Goal: Transaction & Acquisition: Purchase product/service

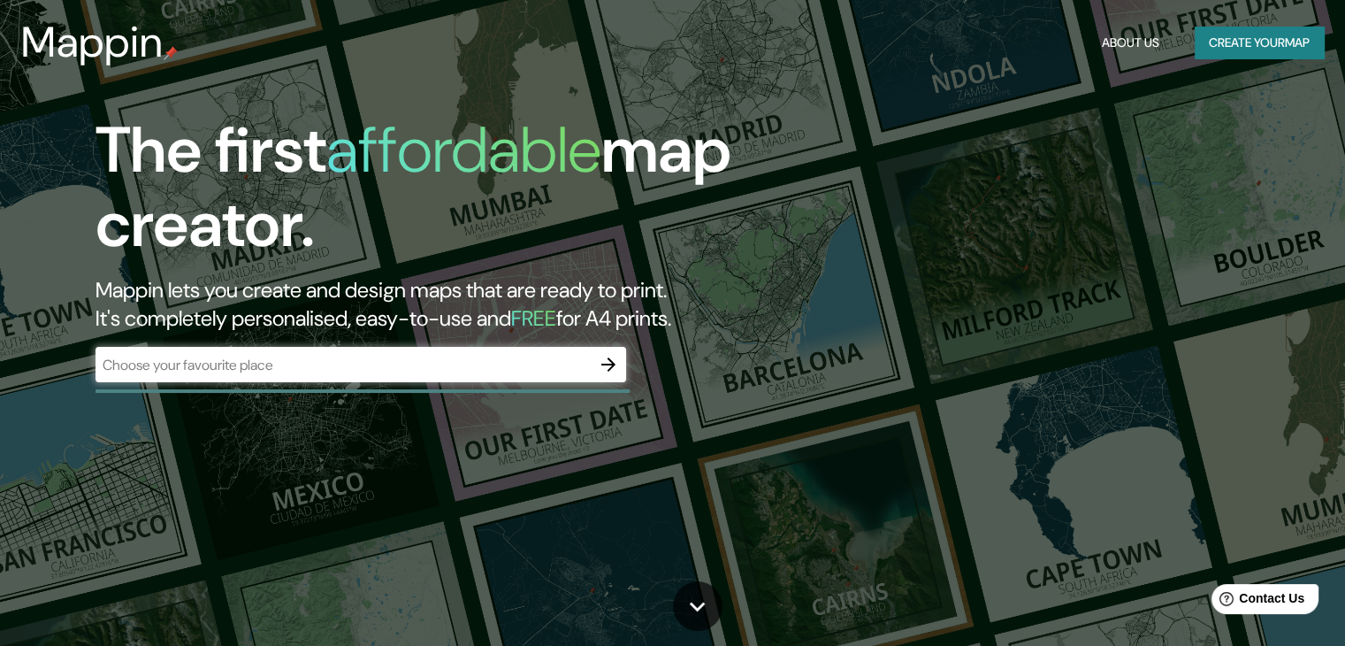
click at [325, 347] on div "​" at bounding box center [361, 364] width 531 height 35
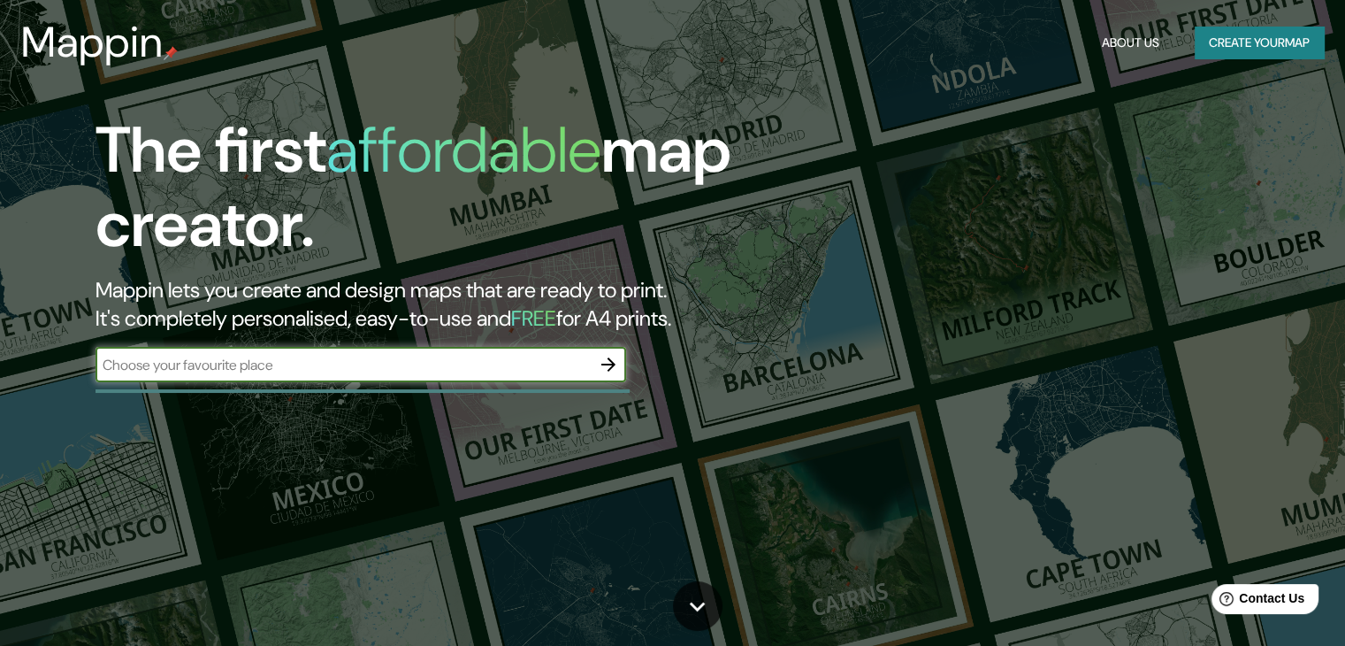
click at [321, 356] on input "text" at bounding box center [343, 365] width 495 height 20
click at [287, 372] on input "text" at bounding box center [343, 365] width 495 height 20
type input "bogota"
click at [609, 364] on icon "button" at bounding box center [608, 364] width 21 height 21
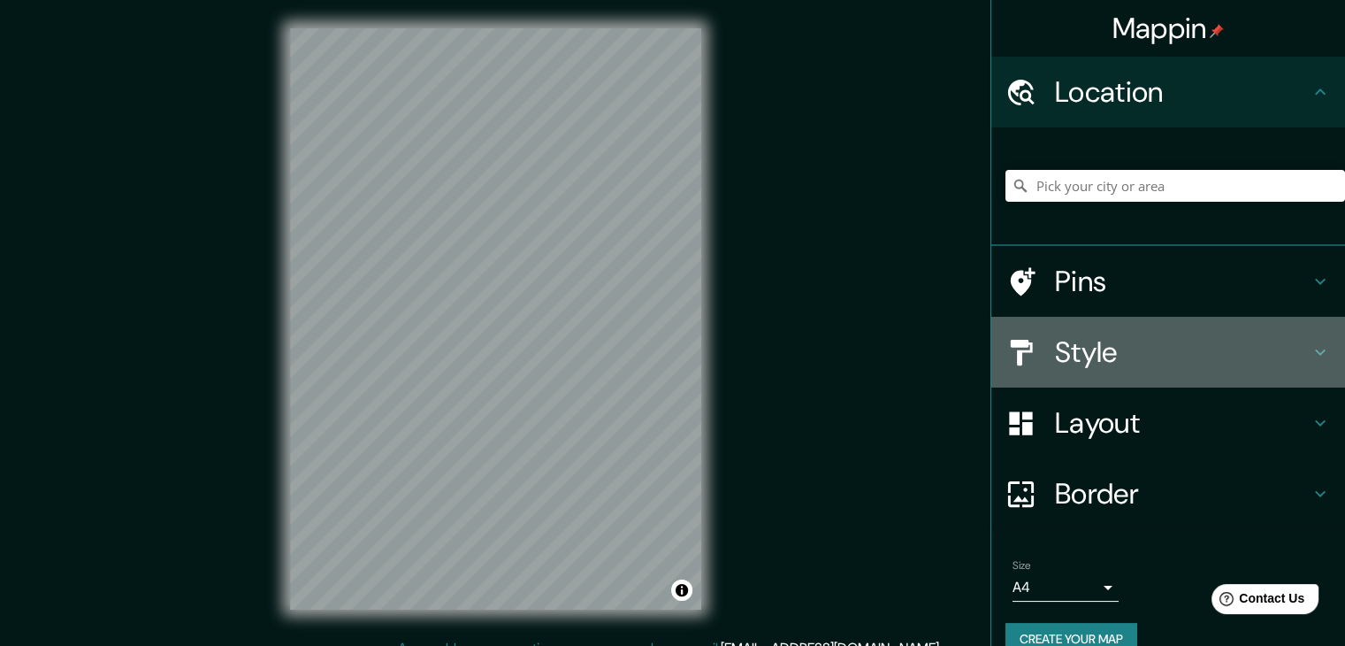
click at [1155, 341] on h4 "Style" at bounding box center [1182, 351] width 255 height 35
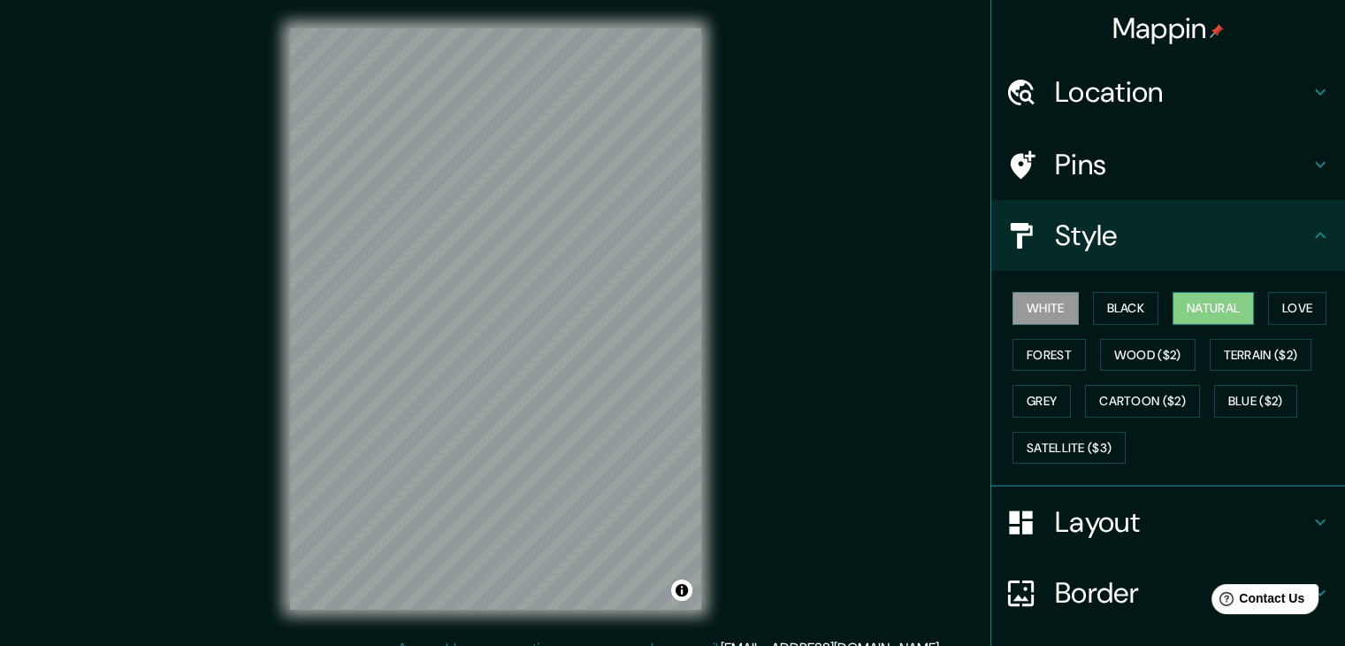
click at [1213, 302] on button "Natural" at bounding box center [1213, 308] width 81 height 33
click at [1141, 82] on h4 "Location" at bounding box center [1182, 91] width 255 height 35
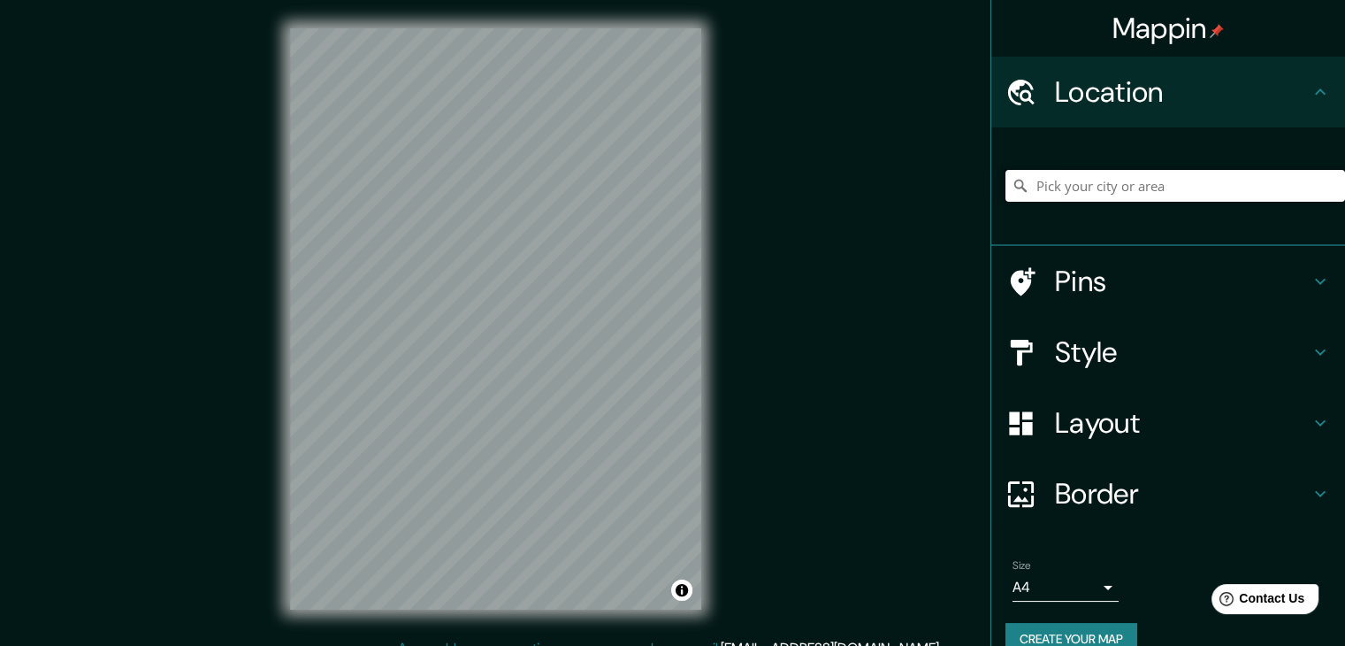
click at [1090, 190] on input "Pick your city or area" at bounding box center [1176, 186] width 340 height 32
paste input "4°39'10.6"N 74°06'48.9"W"
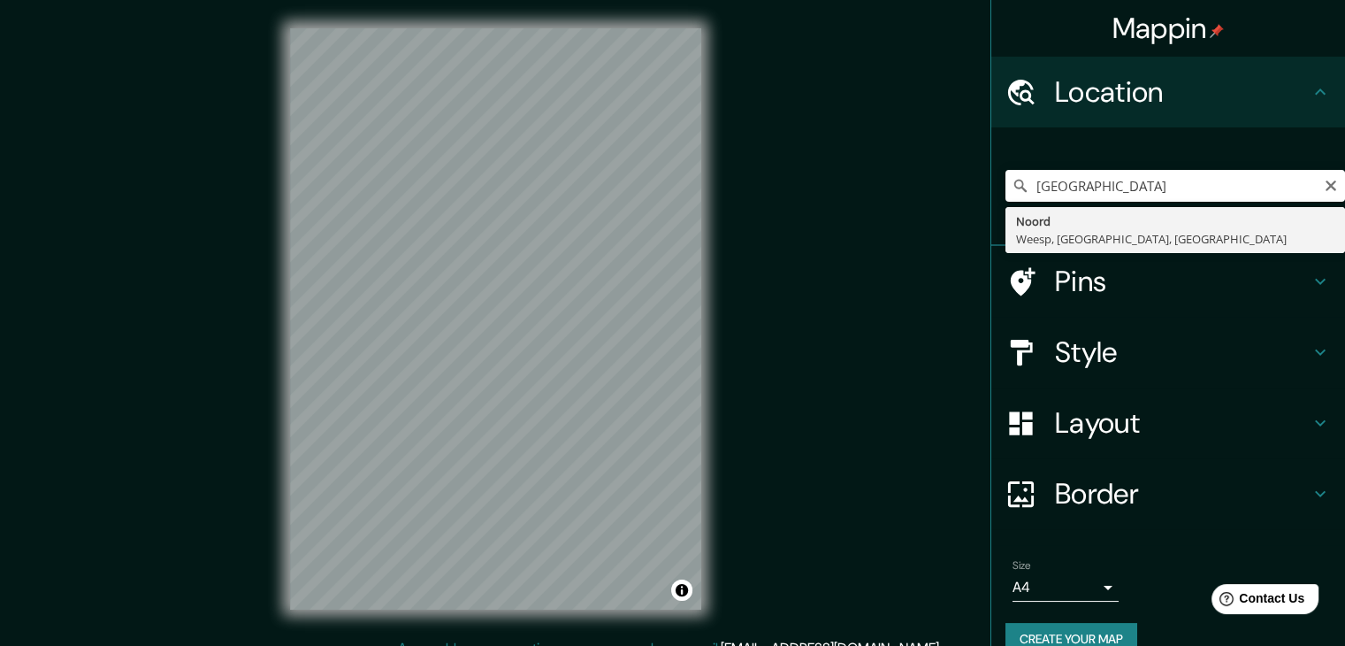
type input "Noord, Weesp, Holanda Septentrional, Países Bajos"
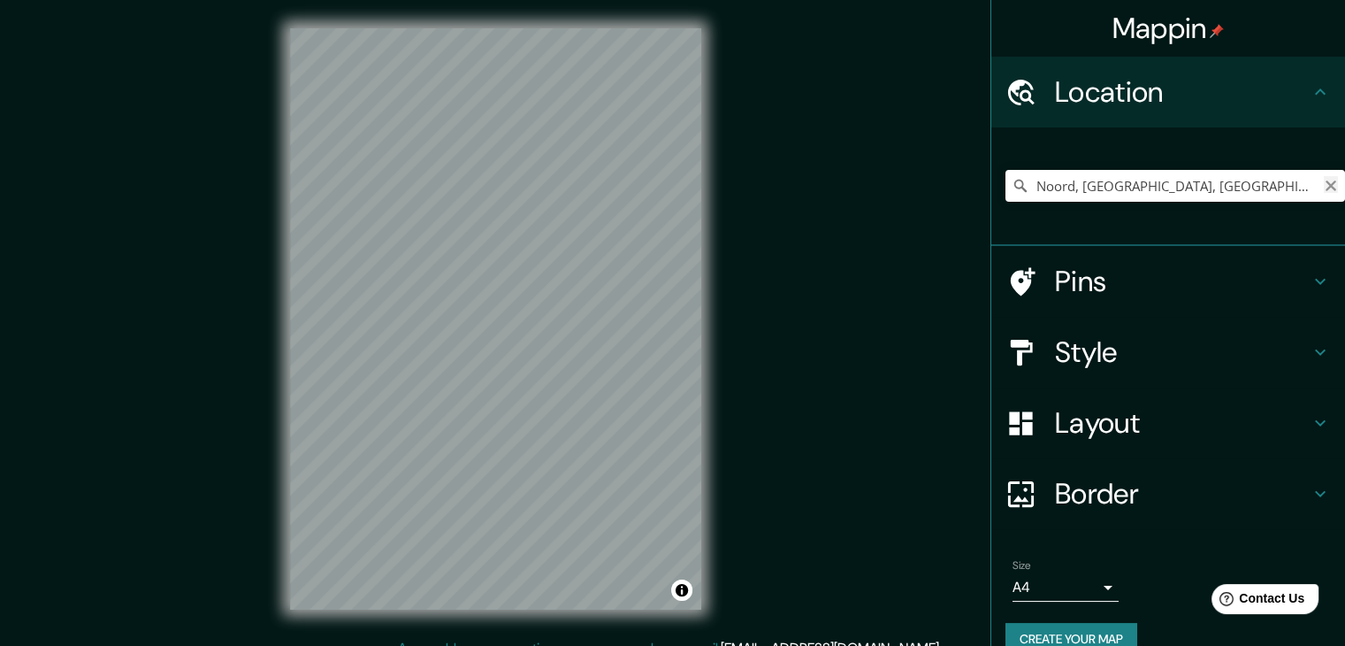
click at [1324, 185] on icon "Clear" at bounding box center [1331, 186] width 14 height 14
click at [1229, 195] on input "Pick your city or area" at bounding box center [1176, 186] width 340 height 32
paste input "4°39'10.6"N 74°06'48.9"W"
type input "4°39'10.6"N 74°06'48.9"W"
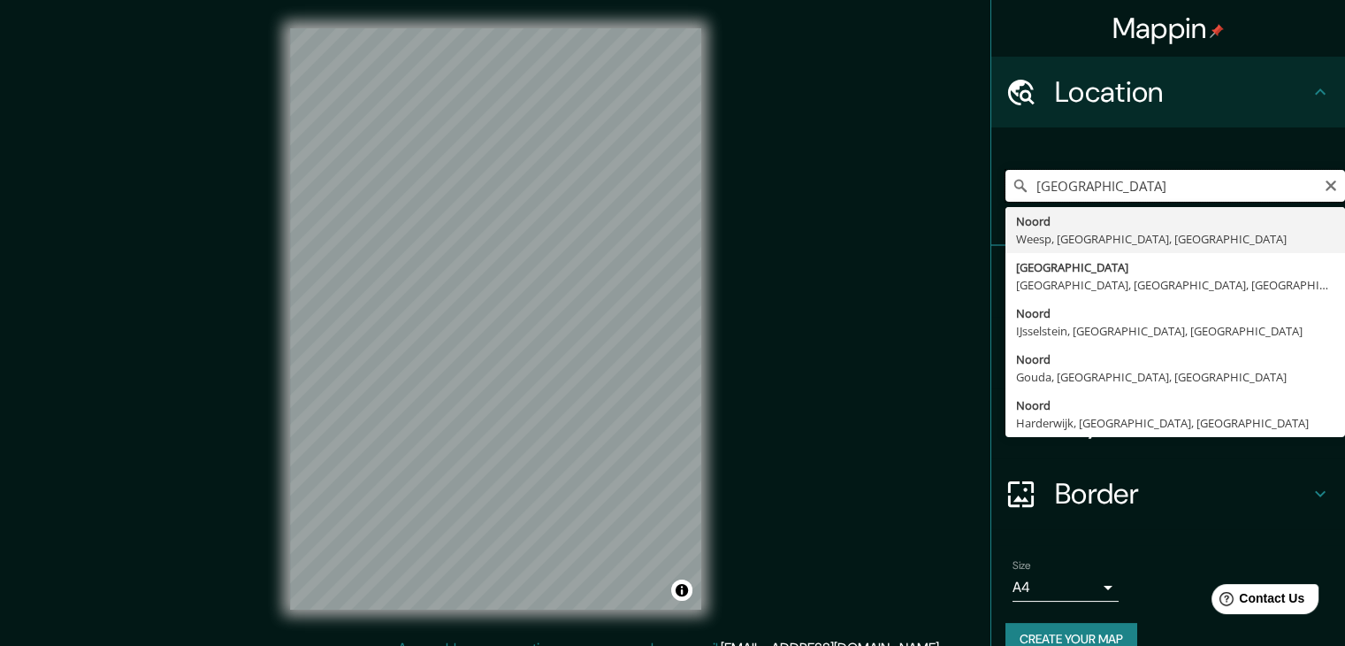
drag, startPoint x: 1187, startPoint y: 192, endPoint x: 870, endPoint y: 210, distance: 317.1
click at [870, 210] on div "Mappin Location 4°39'10.6"N 74°06'48.9"W Noord Weesp, Holanda Septentrional, Pa…" at bounding box center [672, 333] width 1345 height 666
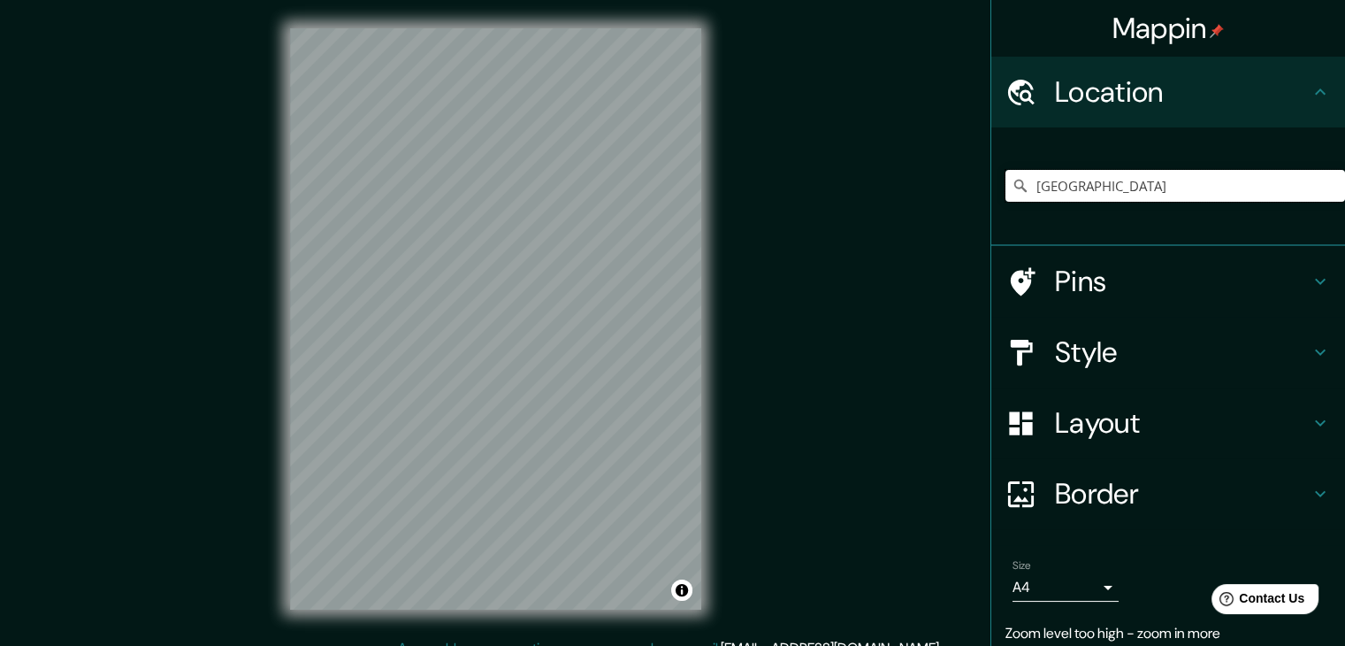
type input "[GEOGRAPHIC_DATA]"
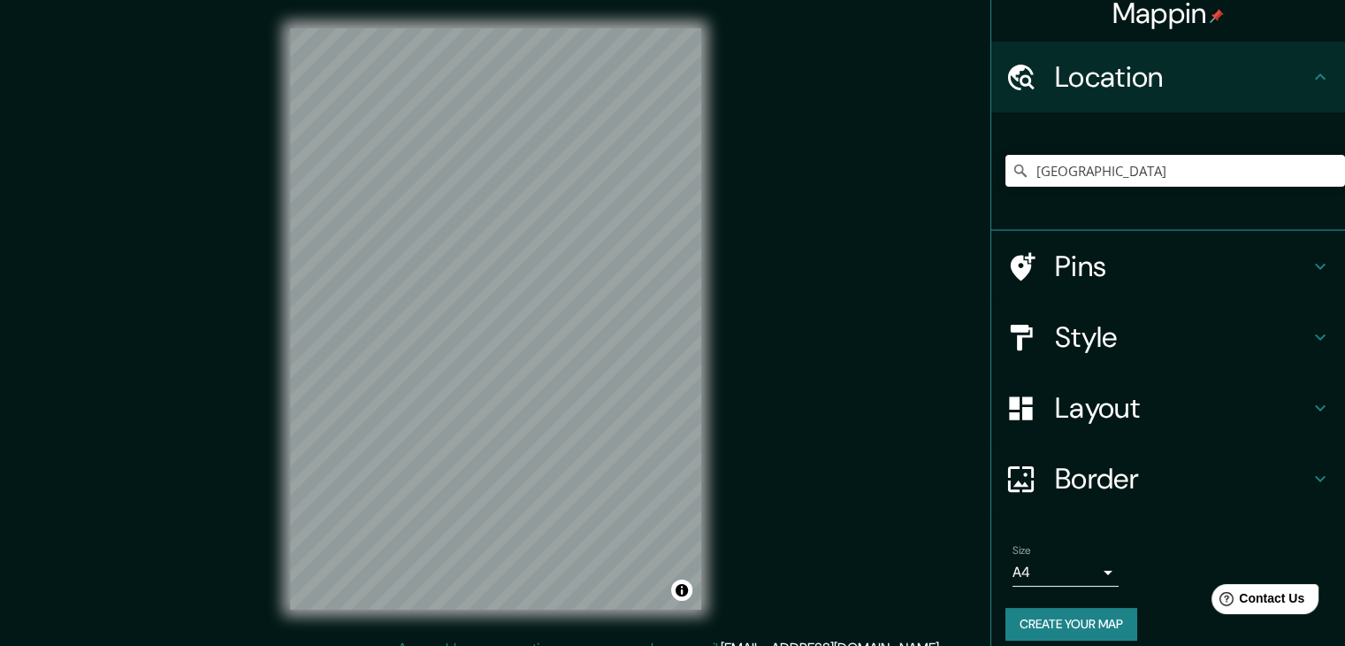
scroll to position [30, 0]
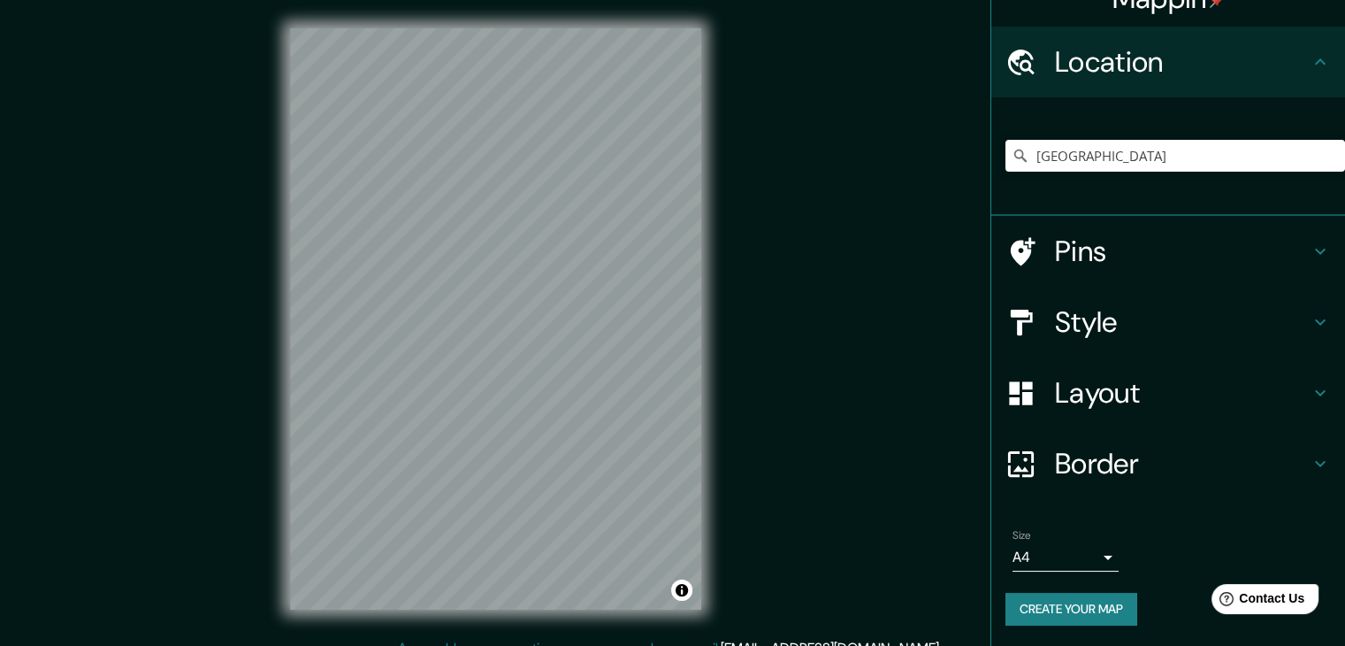
click at [1096, 552] on body "Mappin Location Colombia Colombia Colombiadreef 3563 TK Utrecht, Países Bajos C…" at bounding box center [672, 323] width 1345 height 646
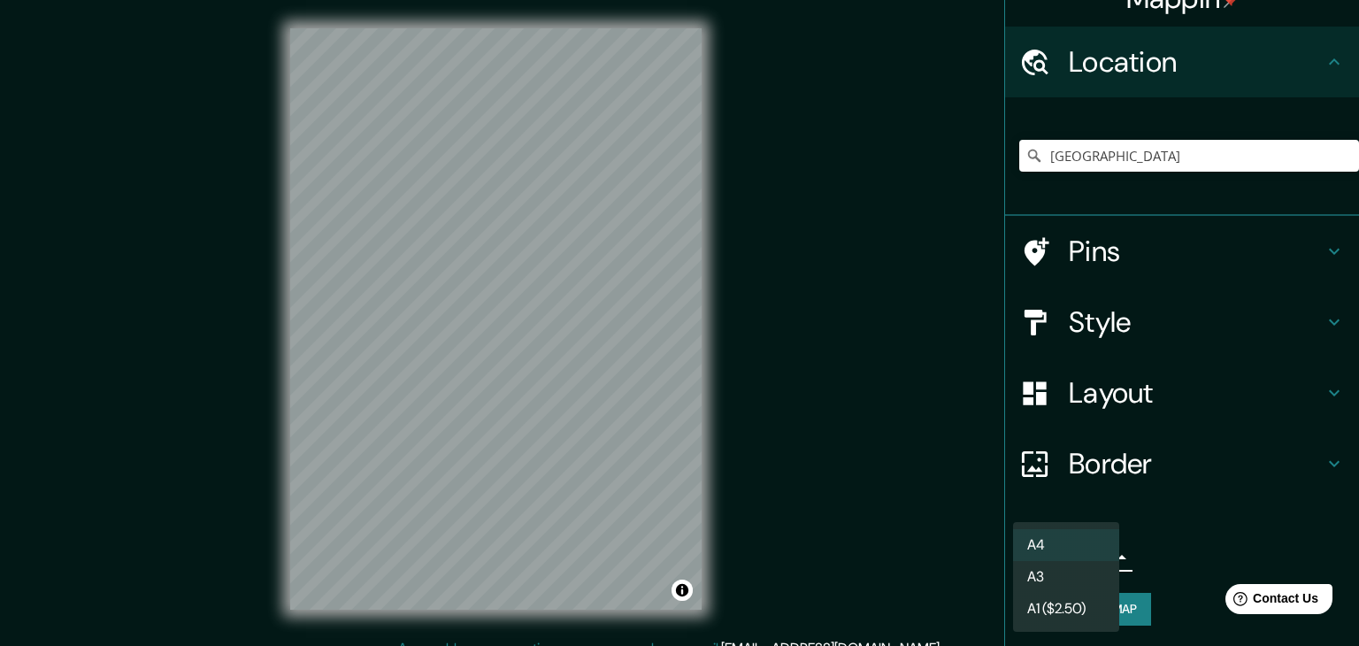
click at [1070, 585] on li "A3" at bounding box center [1066, 577] width 106 height 32
type input "a4"
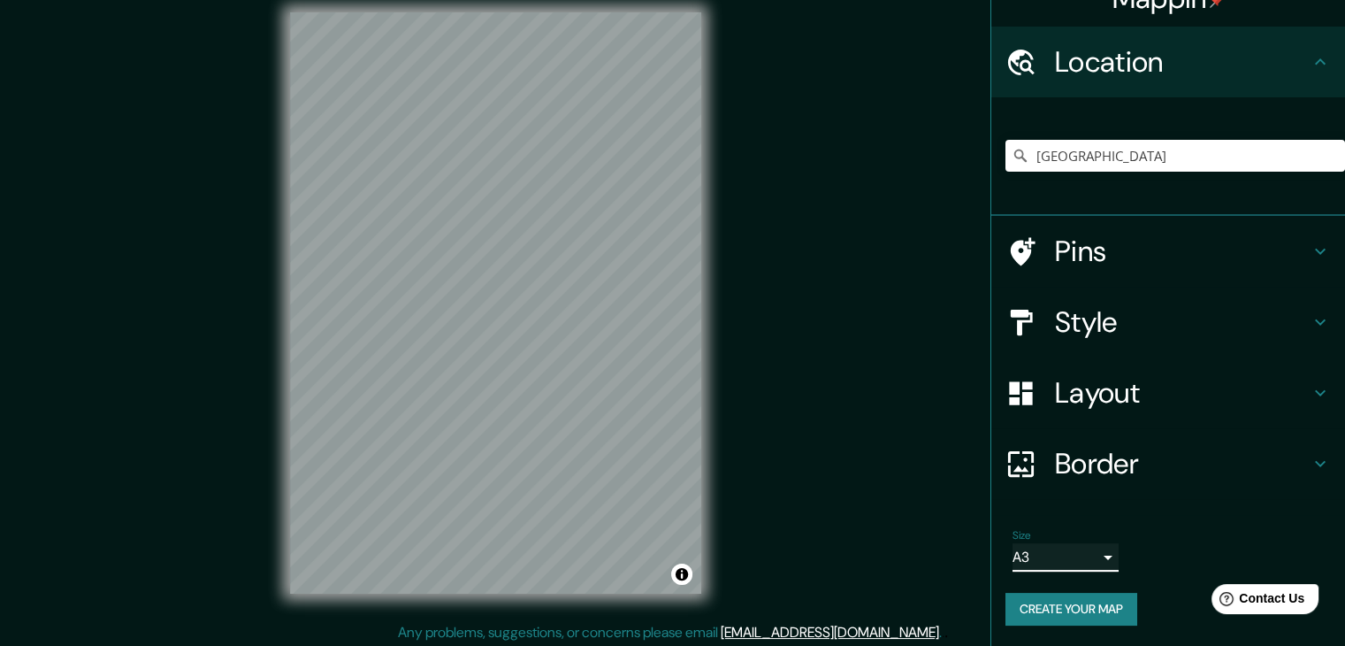
scroll to position [20, 0]
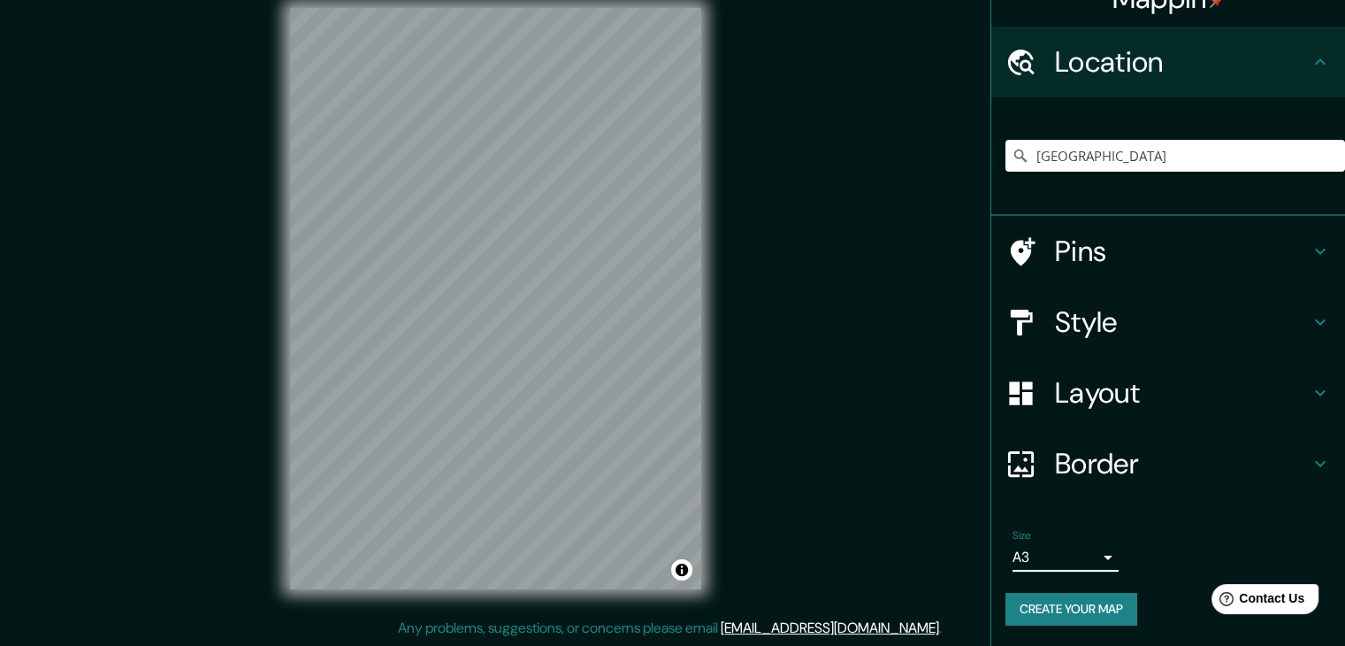
click at [1100, 610] on button "Create your map" at bounding box center [1072, 609] width 132 height 33
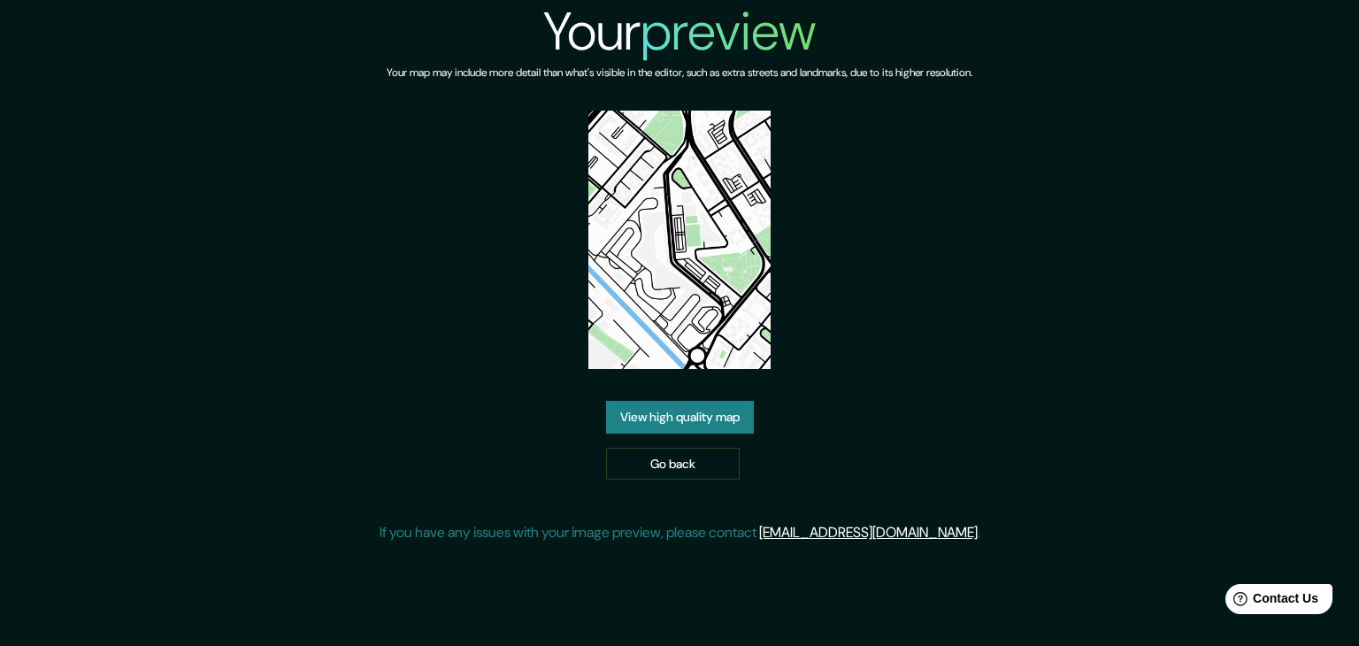
click at [680, 418] on link "View high quality map" at bounding box center [680, 417] width 148 height 33
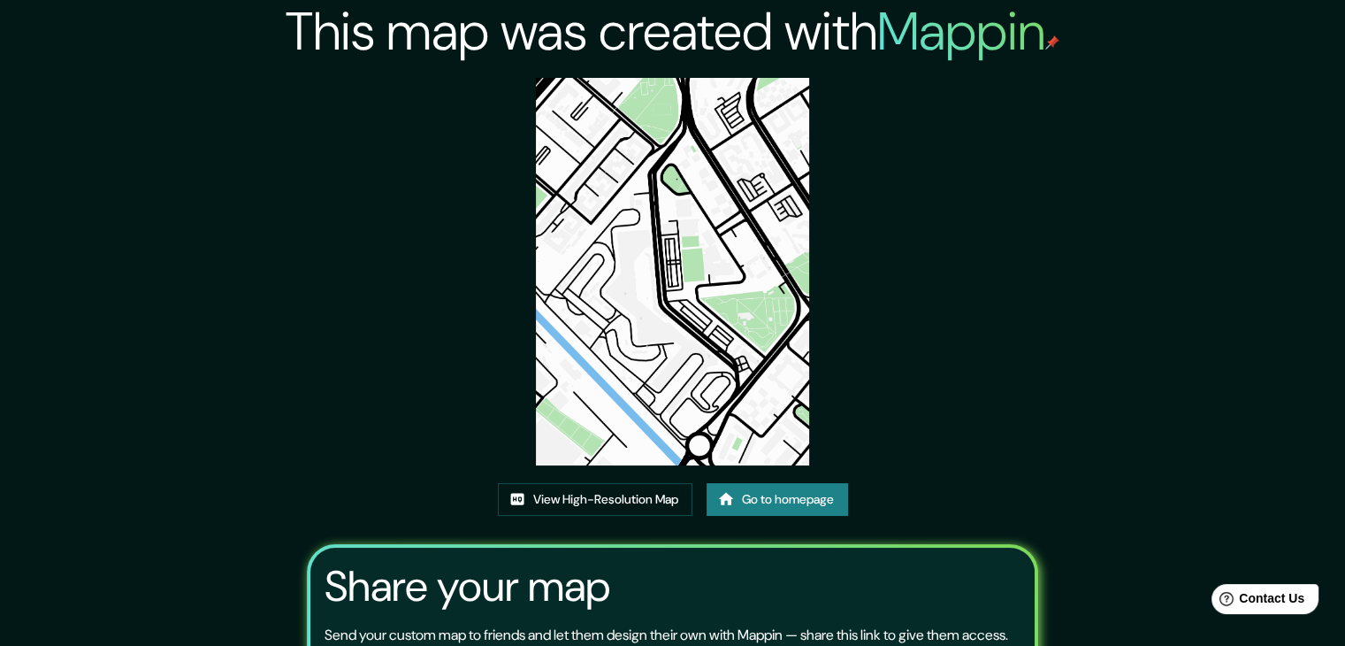
drag, startPoint x: 697, startPoint y: 359, endPoint x: 463, endPoint y: 403, distance: 238.5
click at [360, 356] on div "This map was created with Mappin View High-Resolution Map Go to homepage Share …" at bounding box center [673, 404] width 774 height 808
click at [606, 504] on link "View High-Resolution Map" at bounding box center [595, 499] width 195 height 33
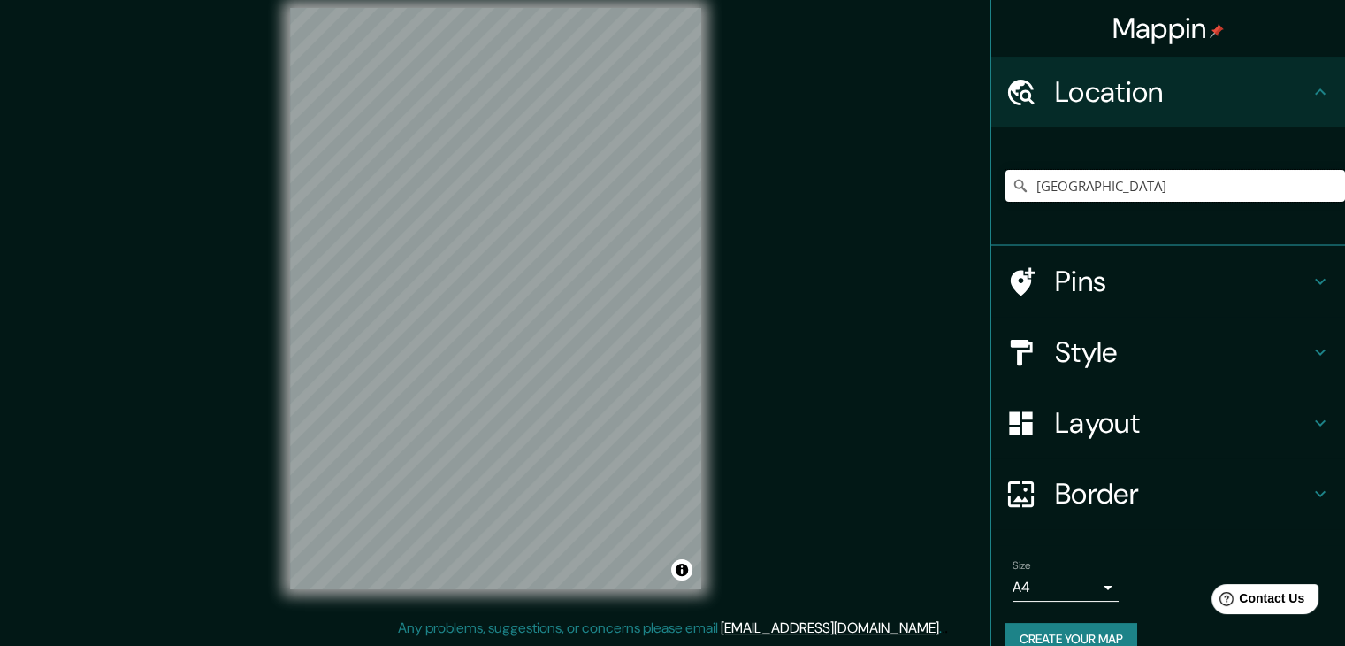
click at [1068, 181] on input "[GEOGRAPHIC_DATA]" at bounding box center [1176, 186] width 340 height 32
click at [1051, 192] on input "[GEOGRAPHIC_DATA]" at bounding box center [1176, 186] width 340 height 32
click at [1114, 187] on input "[GEOGRAPHIC_DATA]" at bounding box center [1176, 186] width 340 height 32
click at [1113, 183] on input "[GEOGRAPHIC_DATA]" at bounding box center [1176, 186] width 340 height 32
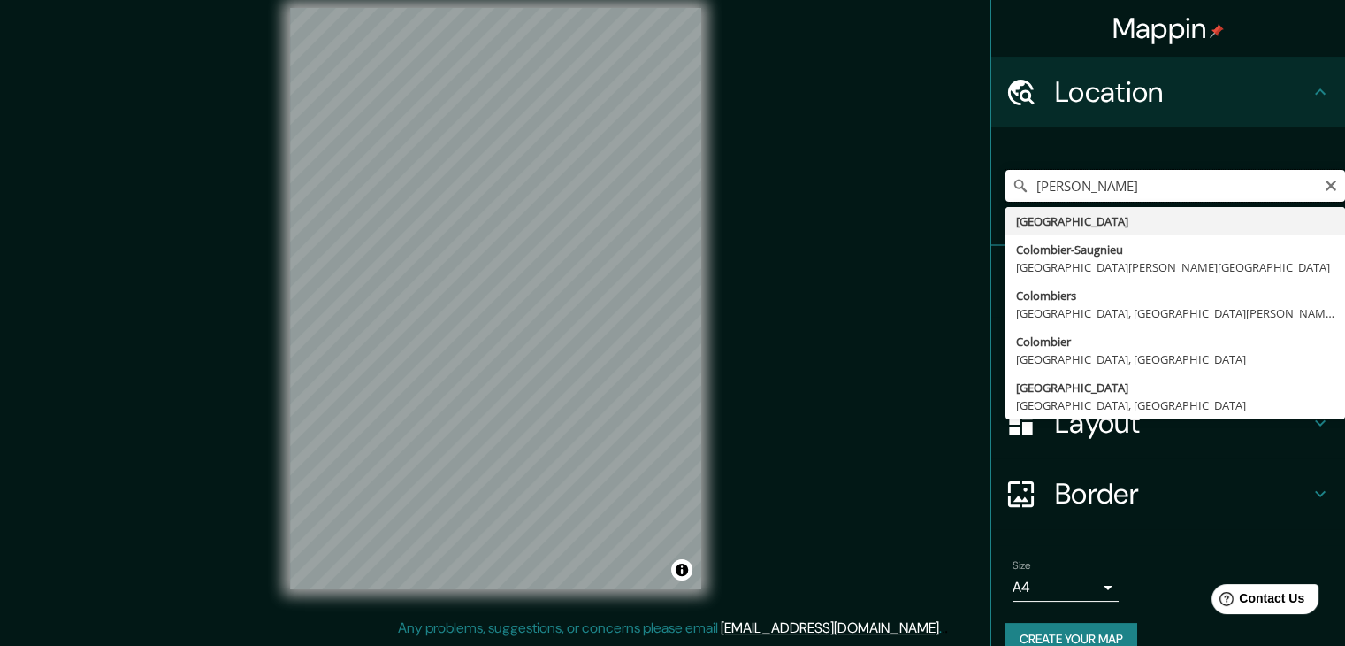
type input "[GEOGRAPHIC_DATA]"
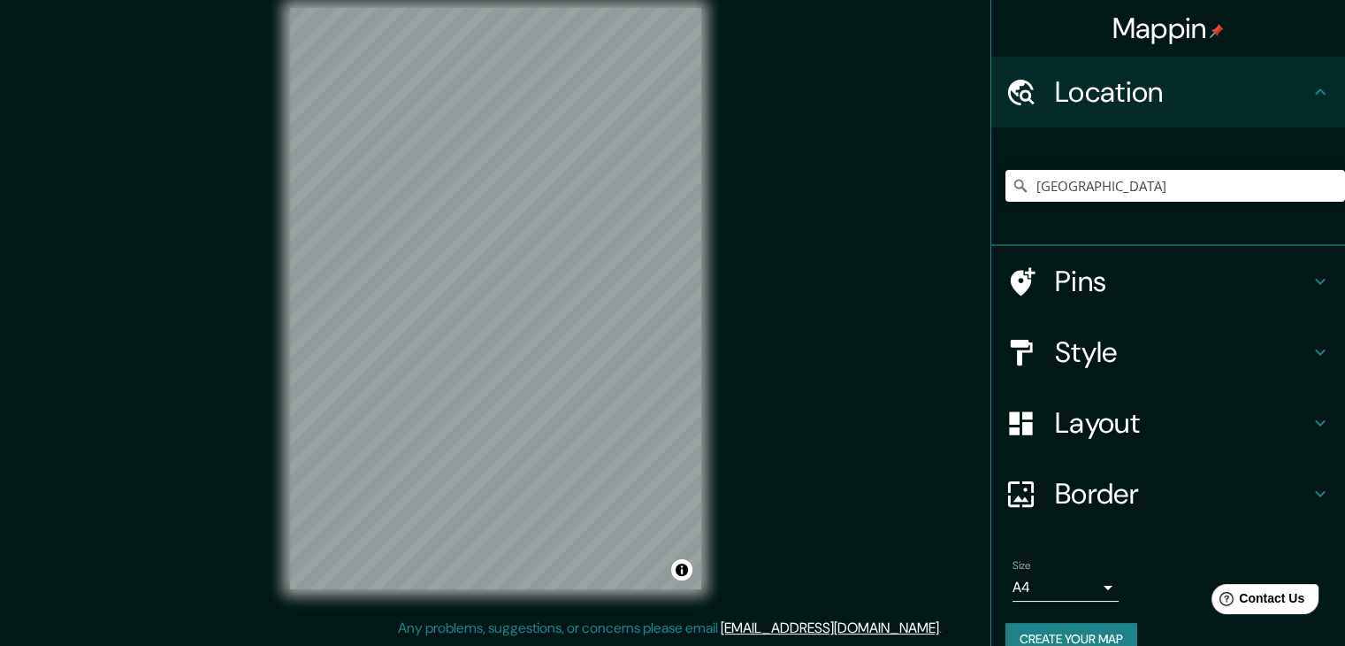
click at [1090, 579] on body "Mappin Location Colombia Pins Style Layout Border Choose a border. Hint : you c…" at bounding box center [672, 303] width 1345 height 646
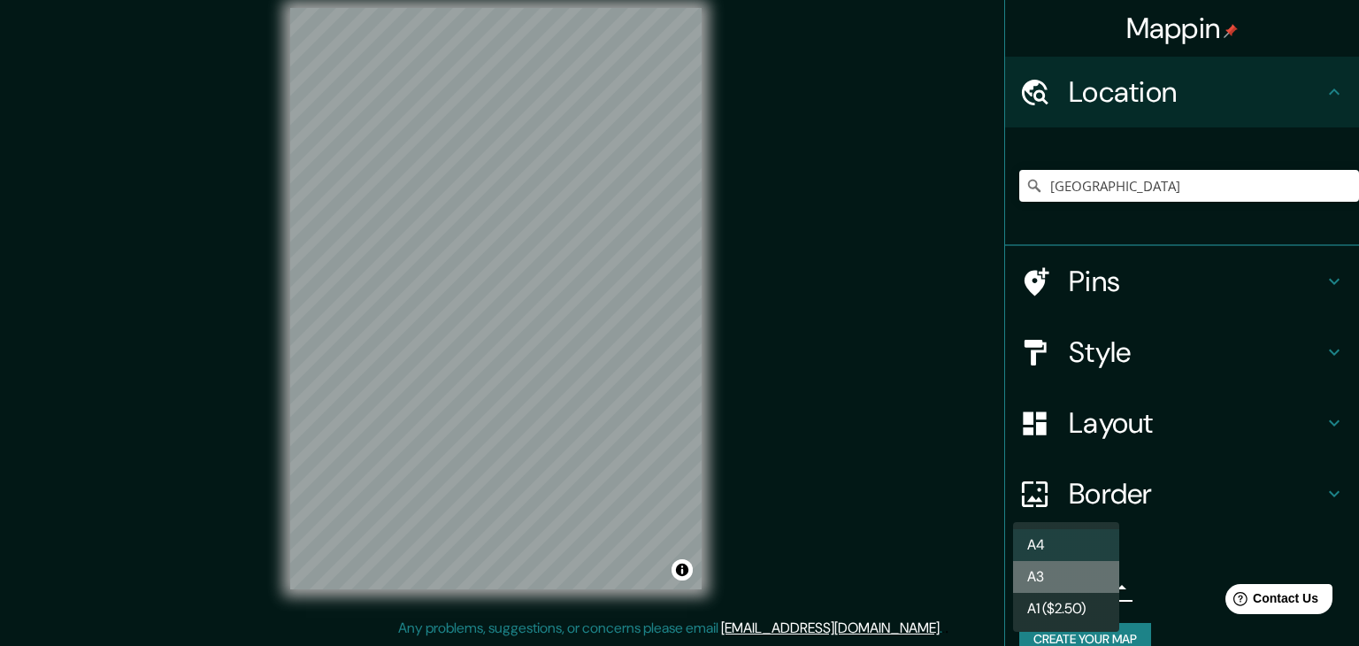
click at [1055, 581] on li "A3" at bounding box center [1066, 577] width 106 height 32
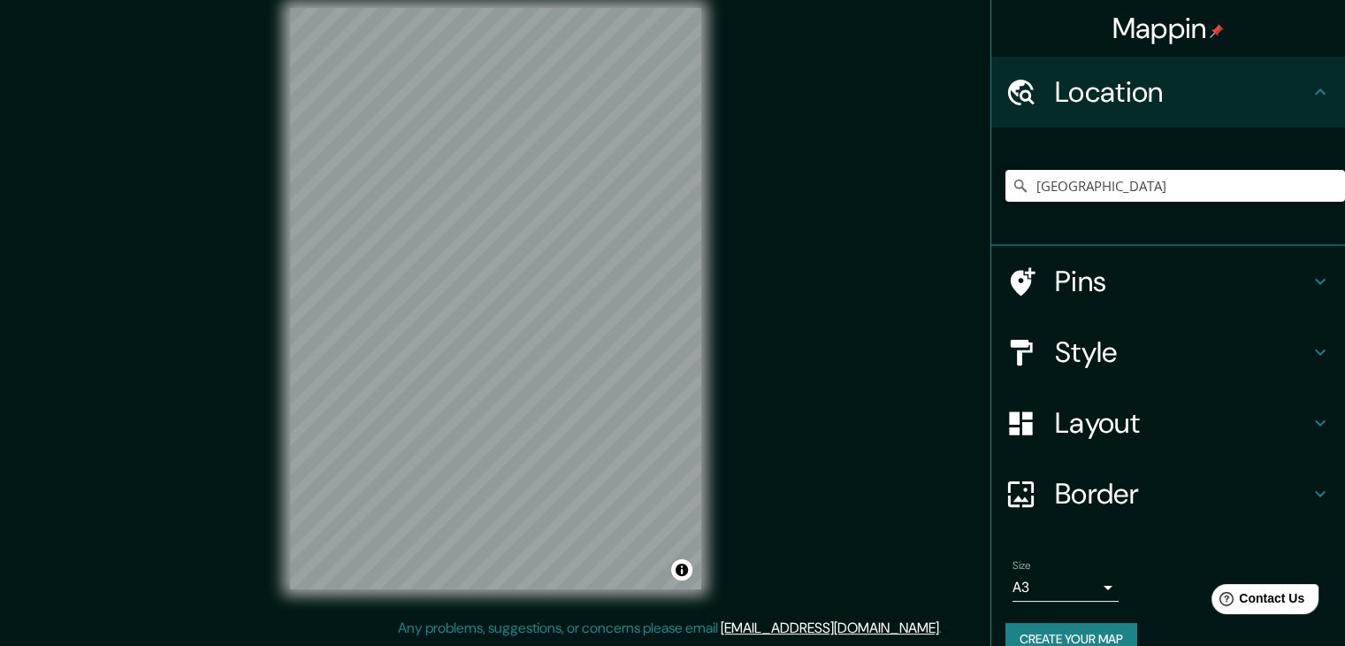
click at [1279, 352] on h4 "Style" at bounding box center [1182, 351] width 255 height 35
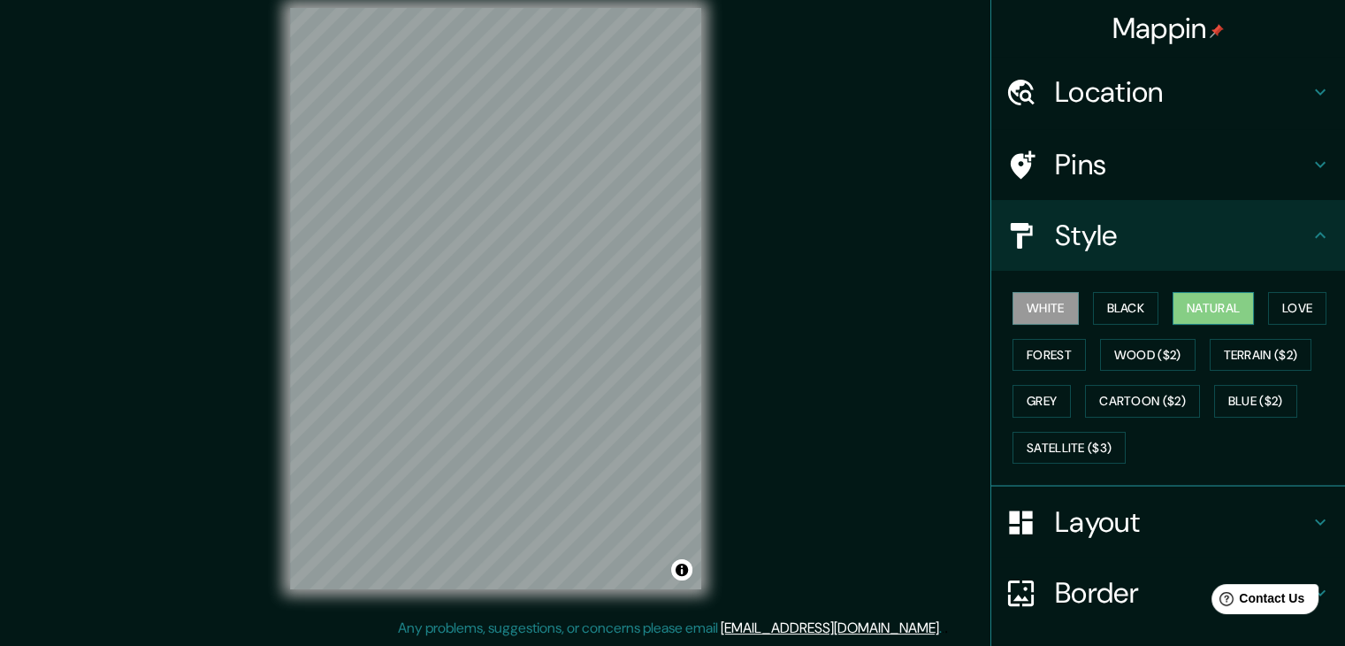
click at [1208, 314] on button "Natural" at bounding box center [1213, 308] width 81 height 33
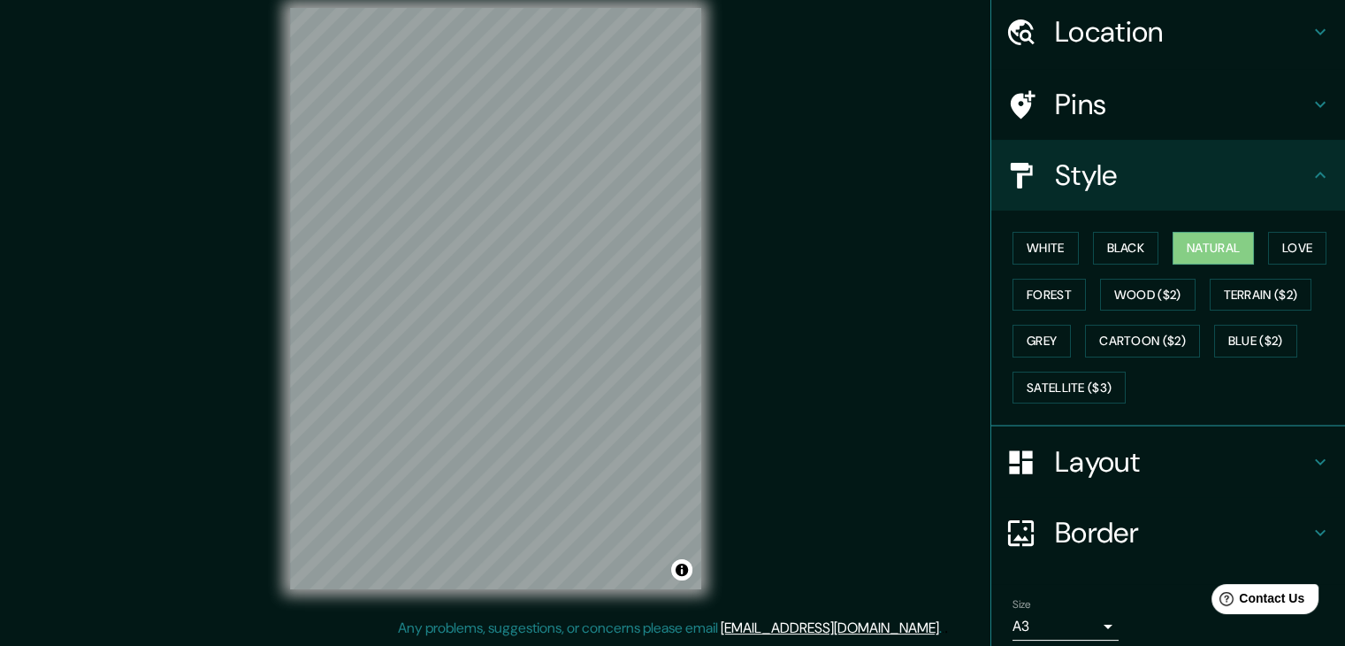
scroll to position [127, 0]
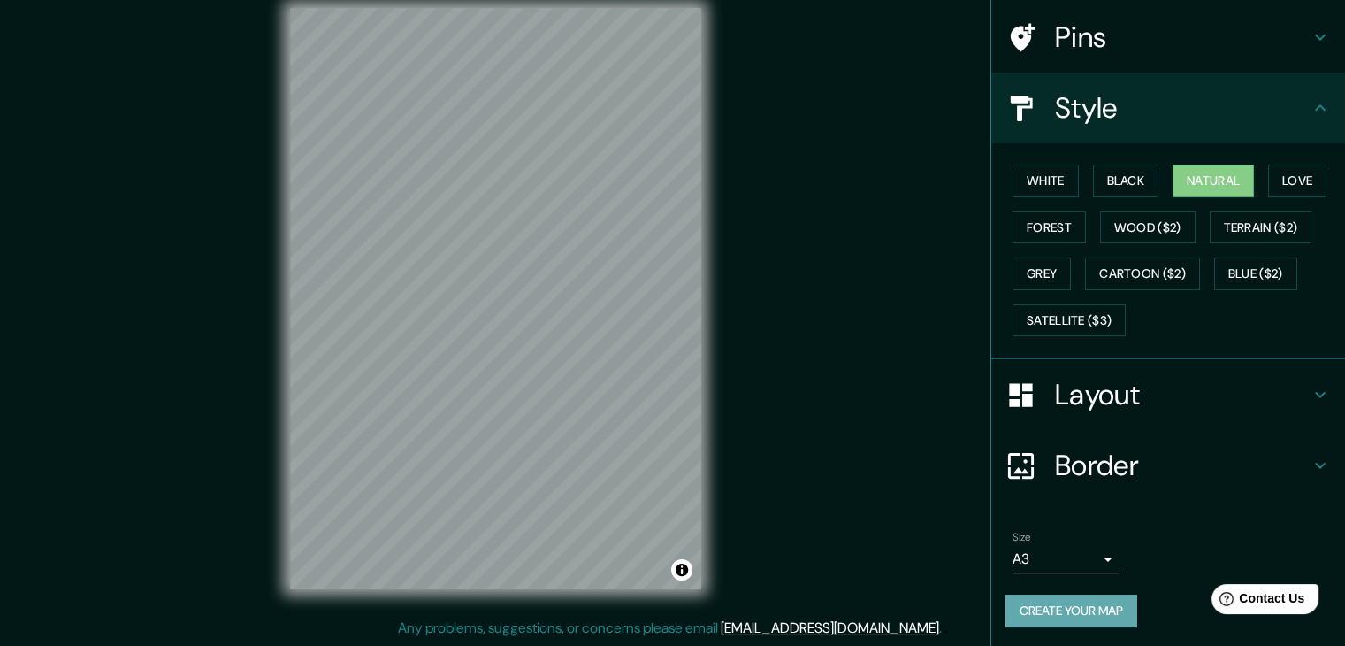
click at [1086, 603] on button "Create your map" at bounding box center [1072, 610] width 132 height 33
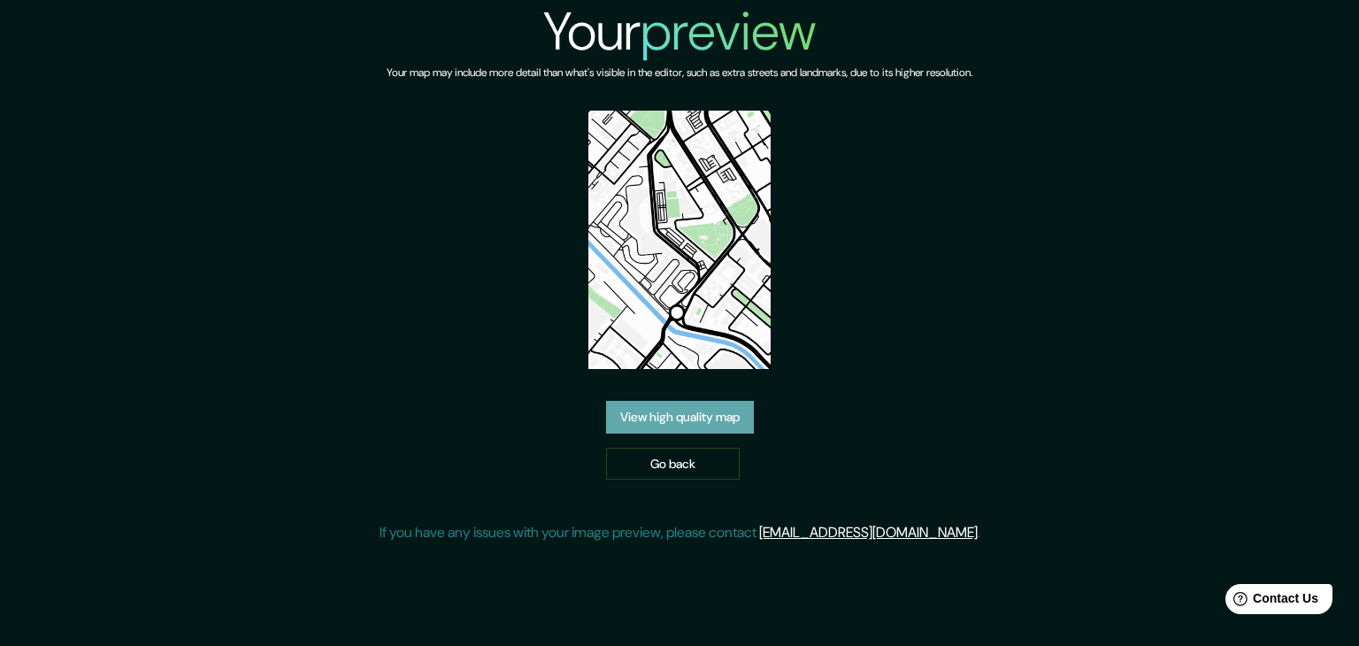
click at [684, 401] on link "View high quality map" at bounding box center [680, 417] width 148 height 33
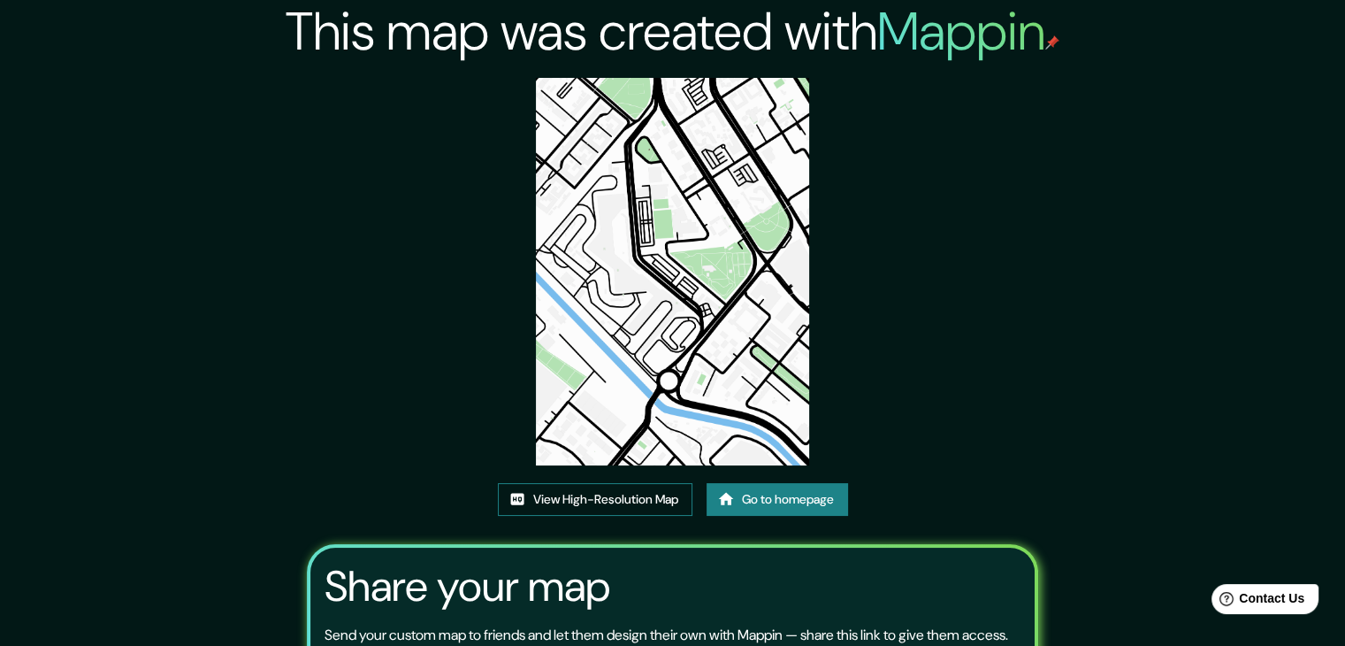
click at [654, 506] on link "View High-Resolution Map" at bounding box center [595, 499] width 195 height 33
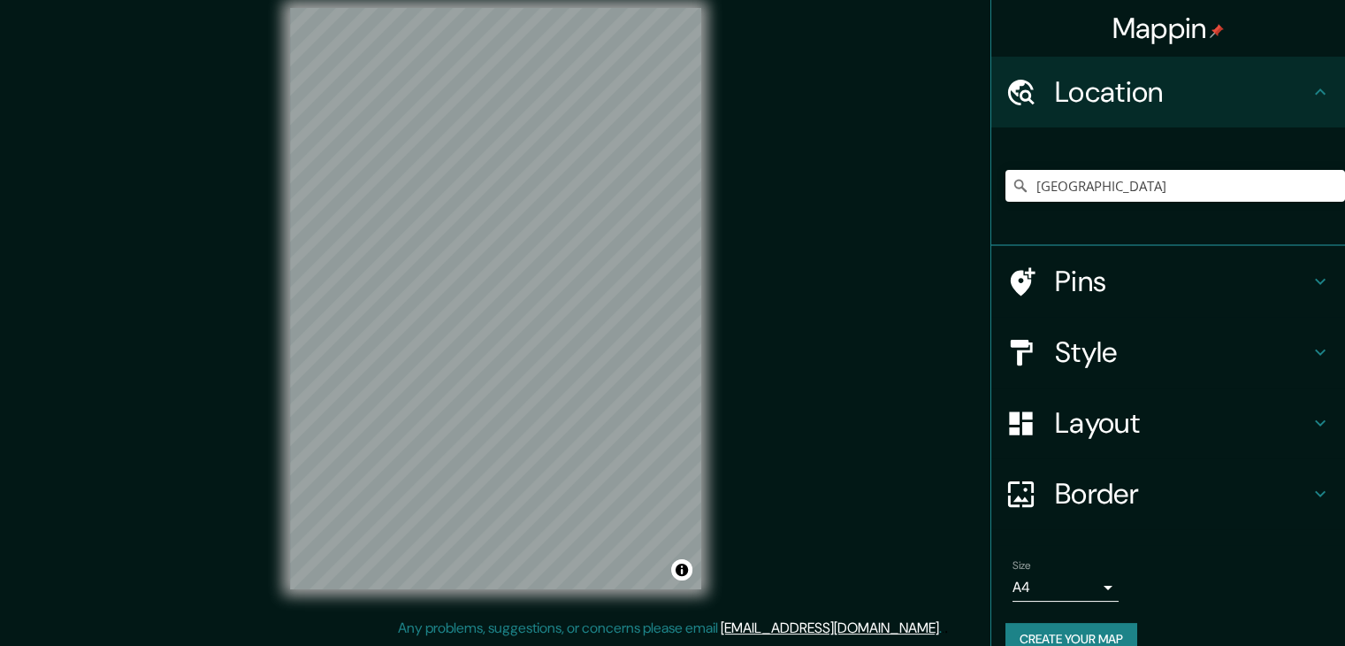
scroll to position [20, 0]
click at [1100, 185] on input "[GEOGRAPHIC_DATA]" at bounding box center [1176, 186] width 340 height 32
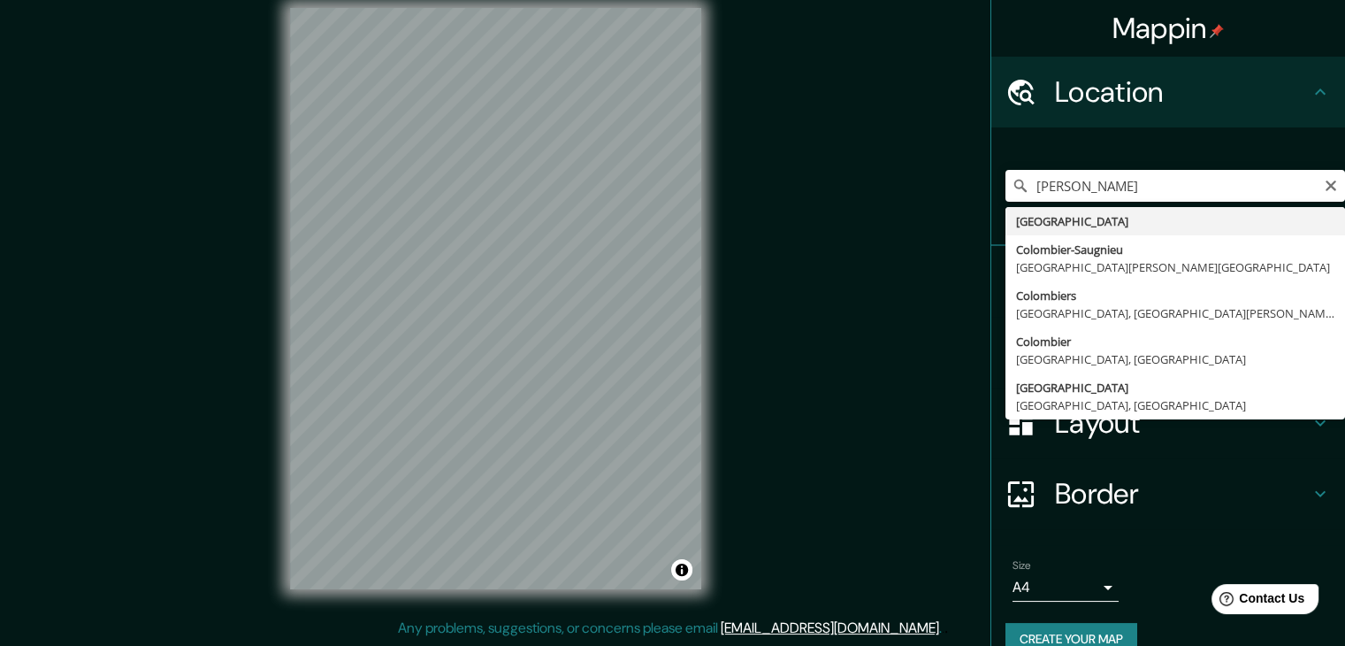
type input "[GEOGRAPHIC_DATA]"
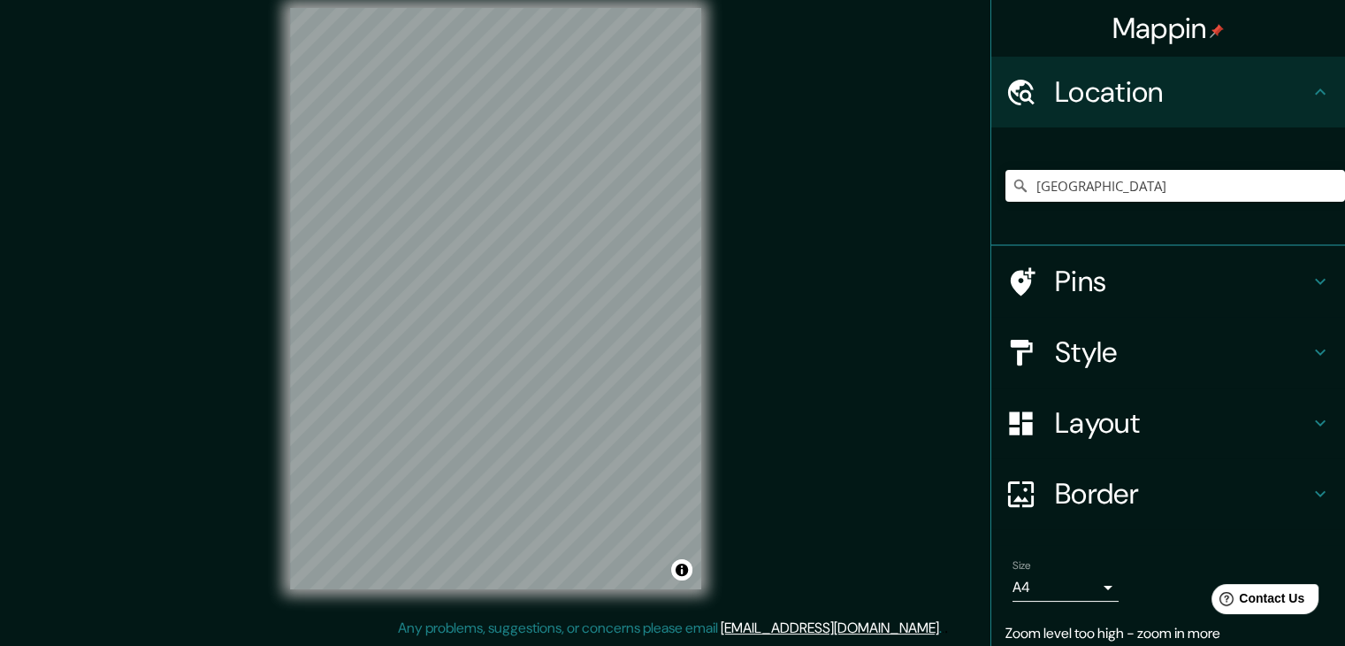
click at [264, 156] on div "© Mapbox © OpenStreetMap Improve this map" at bounding box center [496, 299] width 468 height 638
click at [1184, 353] on h4 "Style" at bounding box center [1182, 351] width 255 height 35
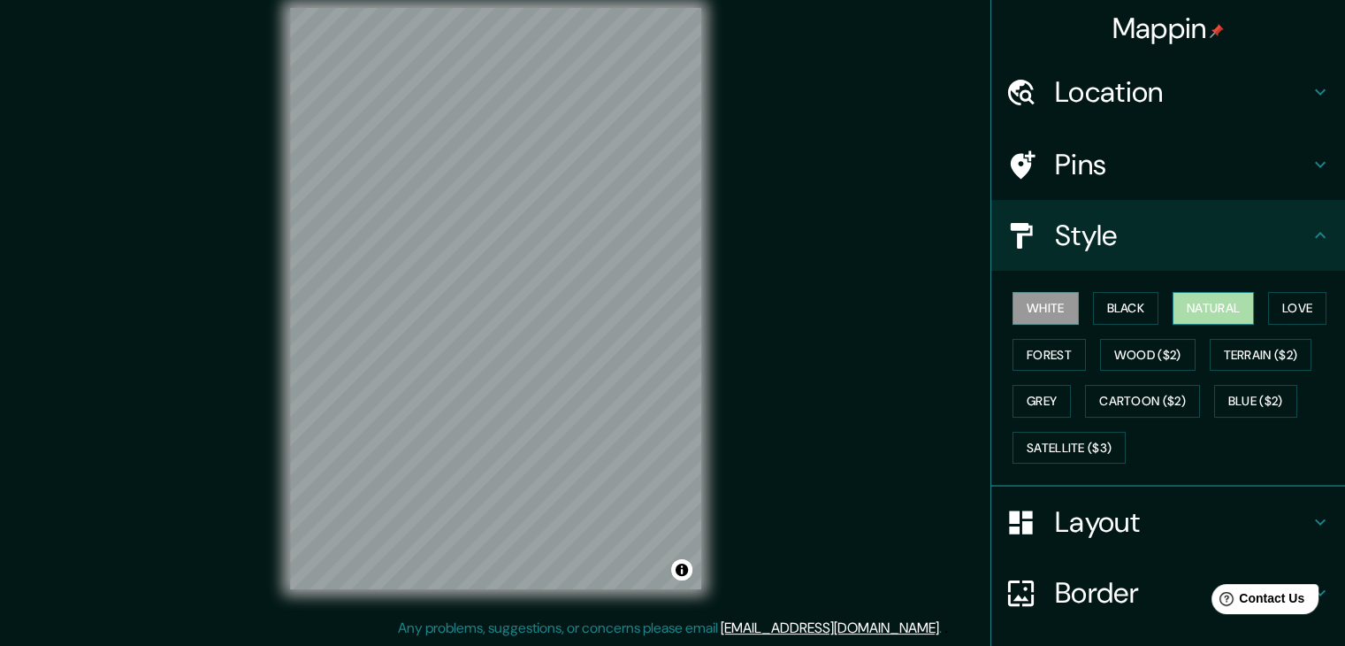
click at [1178, 310] on button "Natural" at bounding box center [1213, 308] width 81 height 33
click at [1264, 147] on h4 "Pins" at bounding box center [1182, 164] width 255 height 35
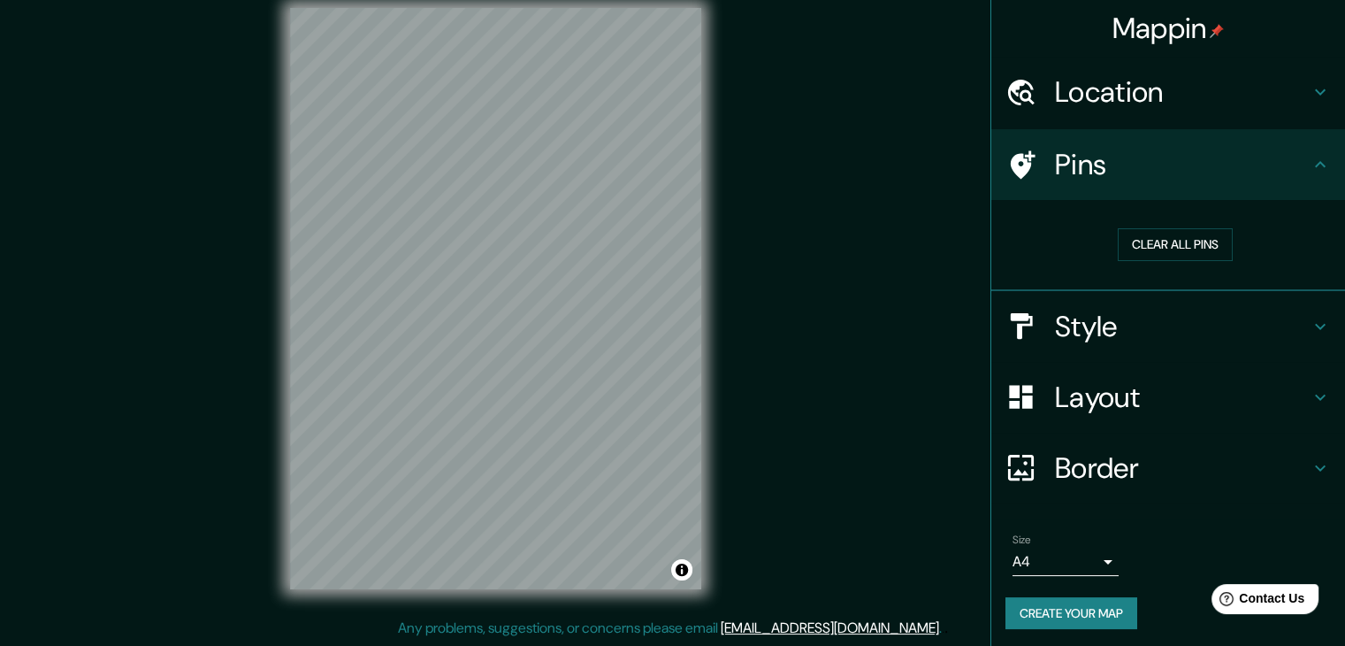
click at [1264, 147] on h4 "Pins" at bounding box center [1182, 164] width 255 height 35
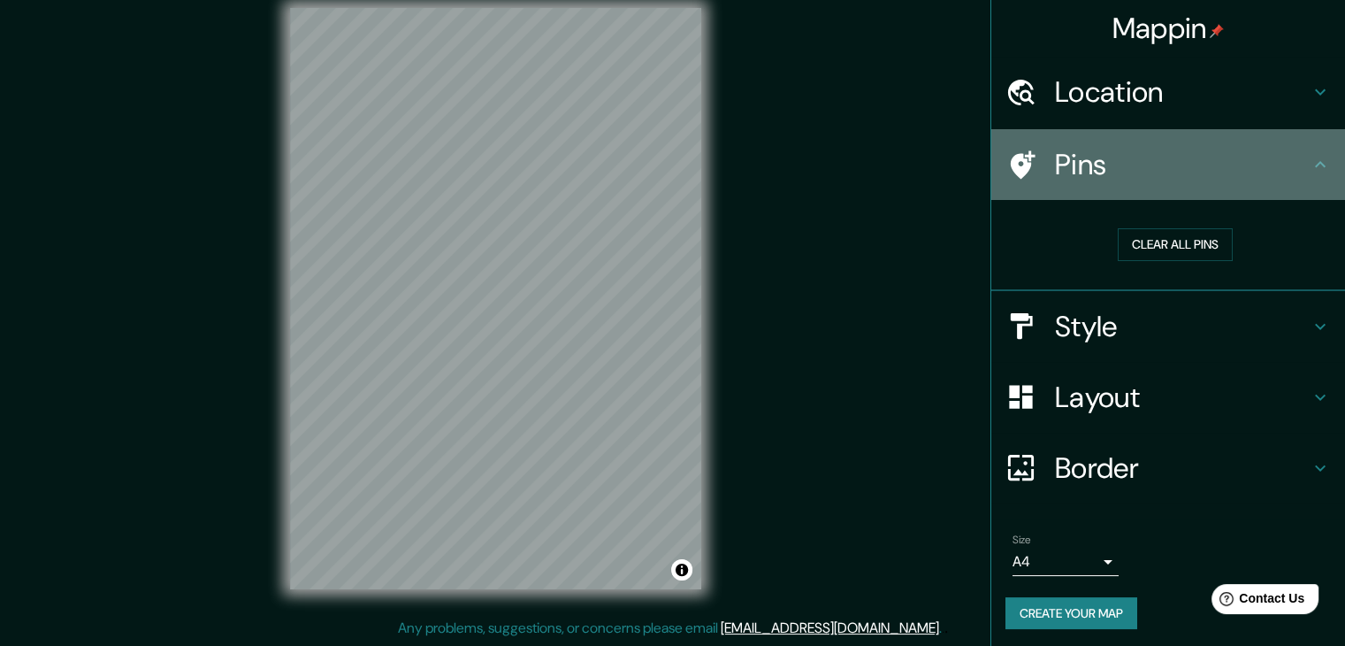
click at [1315, 162] on icon at bounding box center [1320, 164] width 11 height 6
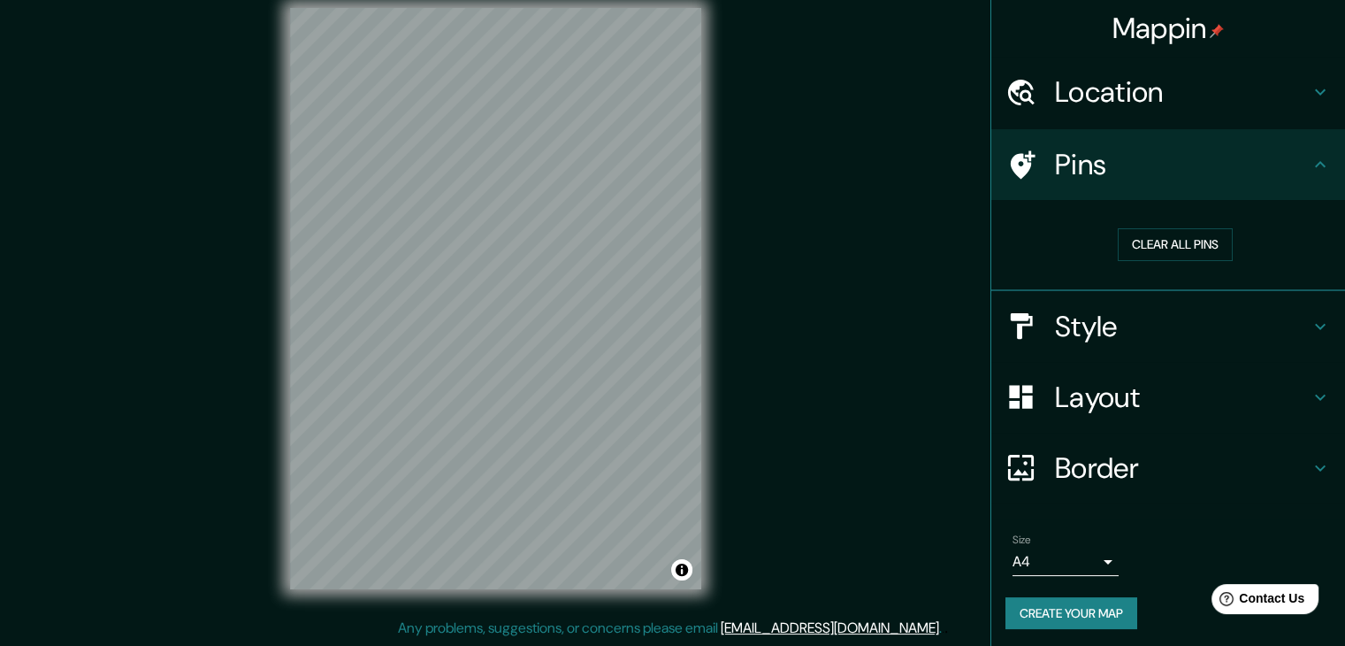
drag, startPoint x: 1214, startPoint y: 325, endPoint x: 1223, endPoint y: 337, distance: 14.5
click at [1215, 325] on h4 "Style" at bounding box center [1182, 326] width 255 height 35
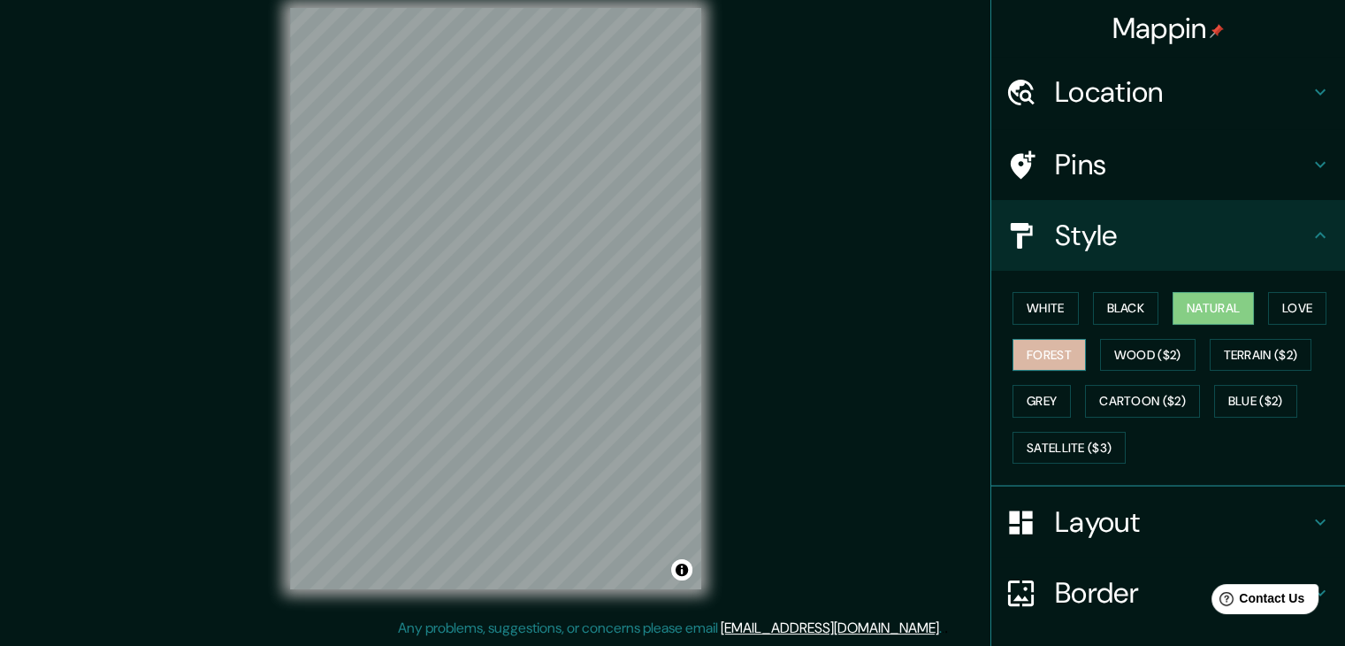
click at [1030, 359] on button "Forest" at bounding box center [1049, 355] width 73 height 33
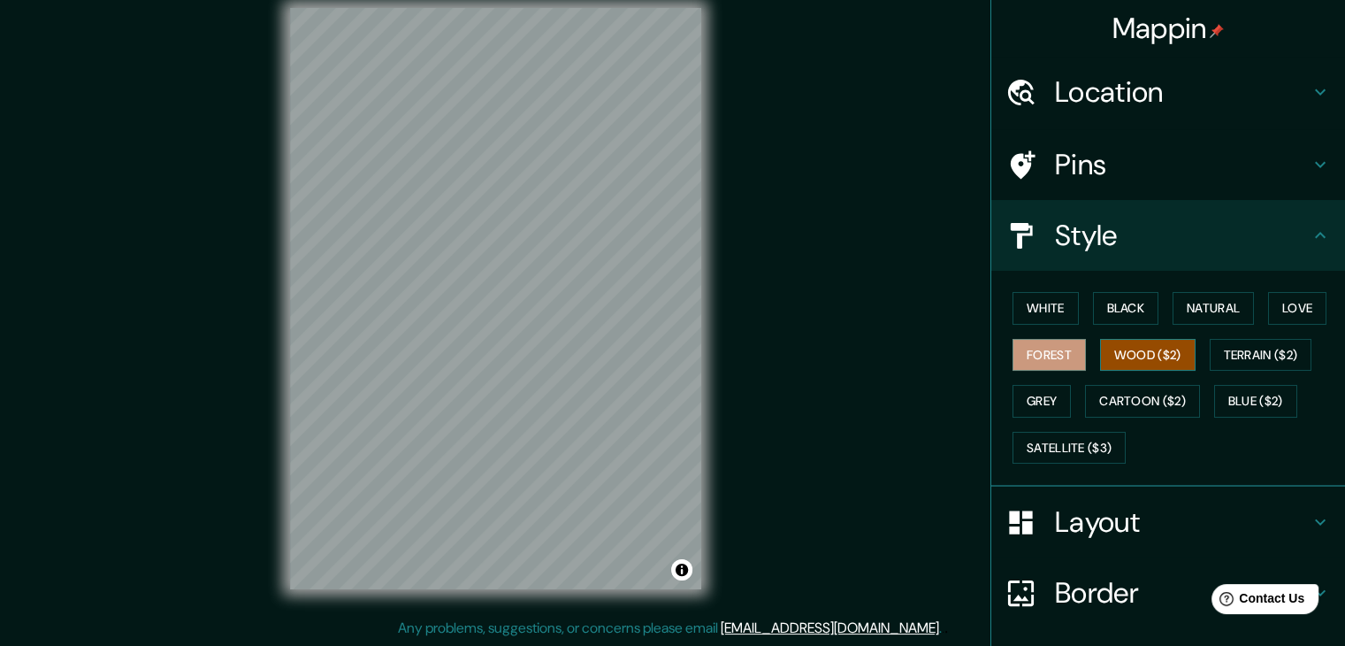
click at [1100, 362] on button "Wood ($2)" at bounding box center [1148, 355] width 96 height 33
click at [1031, 394] on button "Grey" at bounding box center [1042, 401] width 58 height 33
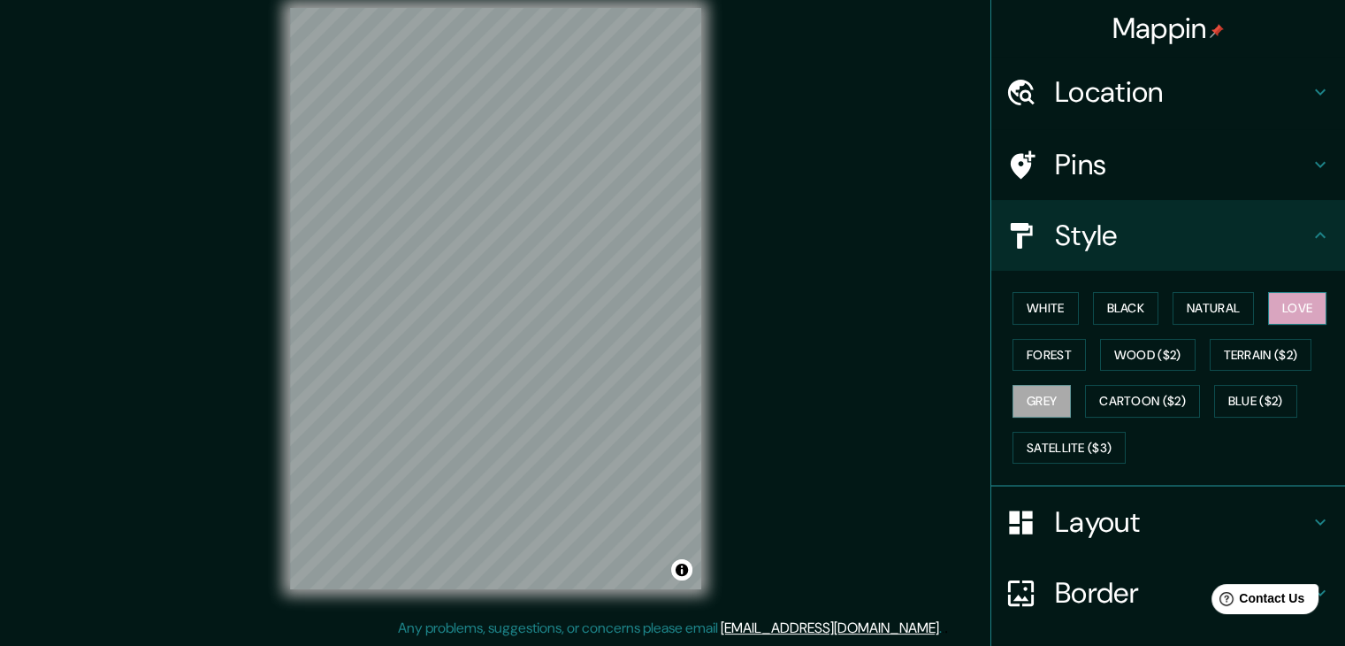
click at [1287, 302] on button "Love" at bounding box center [1297, 308] width 58 height 33
click at [1121, 303] on button "Black" at bounding box center [1126, 308] width 66 height 33
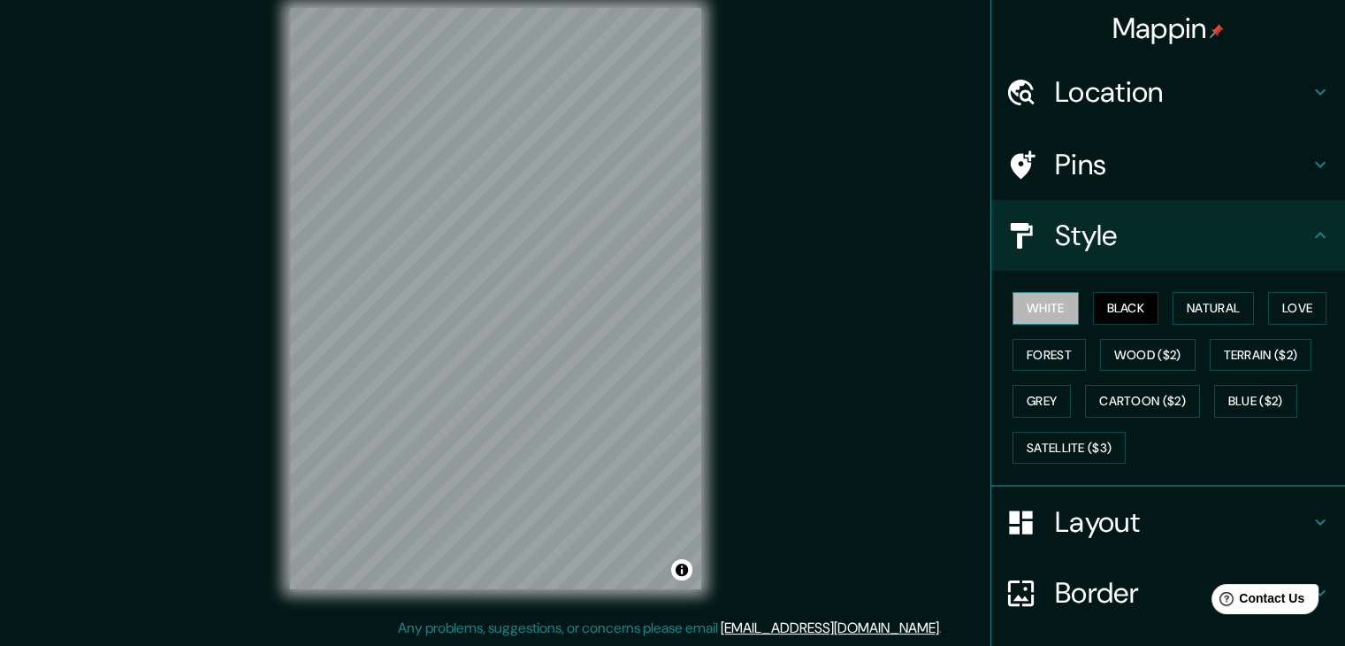
click at [1015, 312] on button "White" at bounding box center [1046, 308] width 66 height 33
click at [1178, 310] on button "Natural" at bounding box center [1213, 308] width 81 height 33
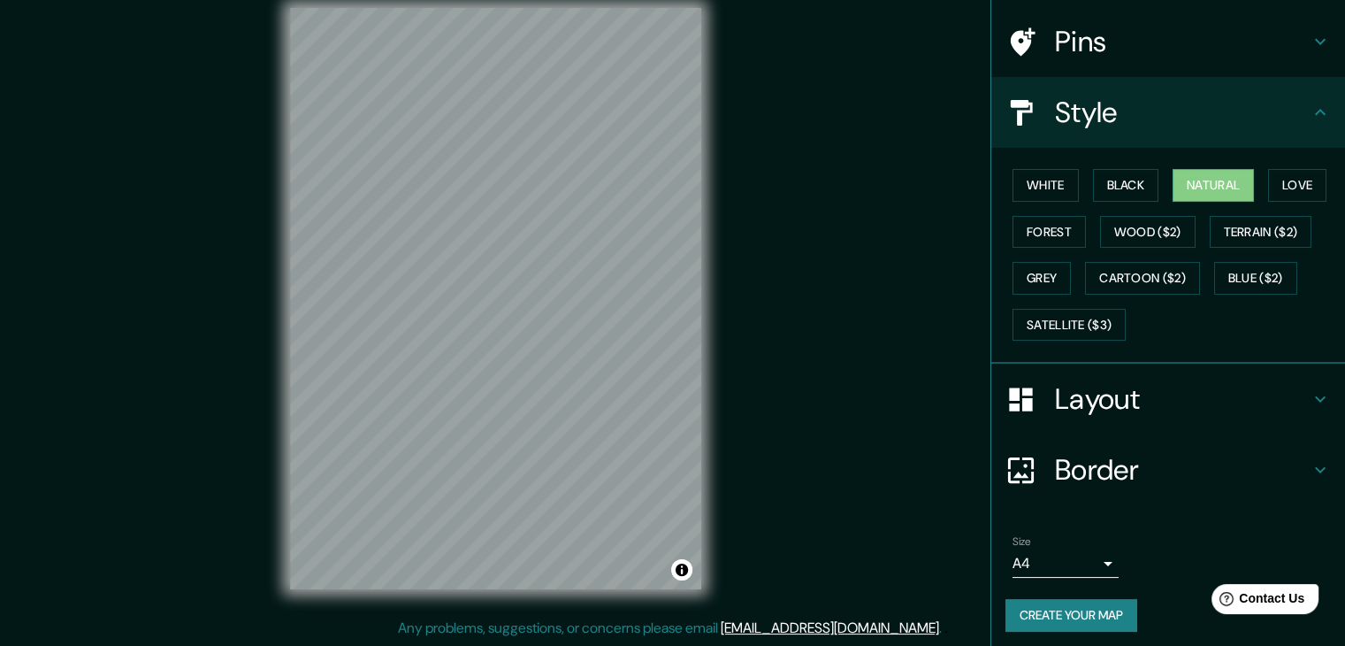
scroll to position [127, 0]
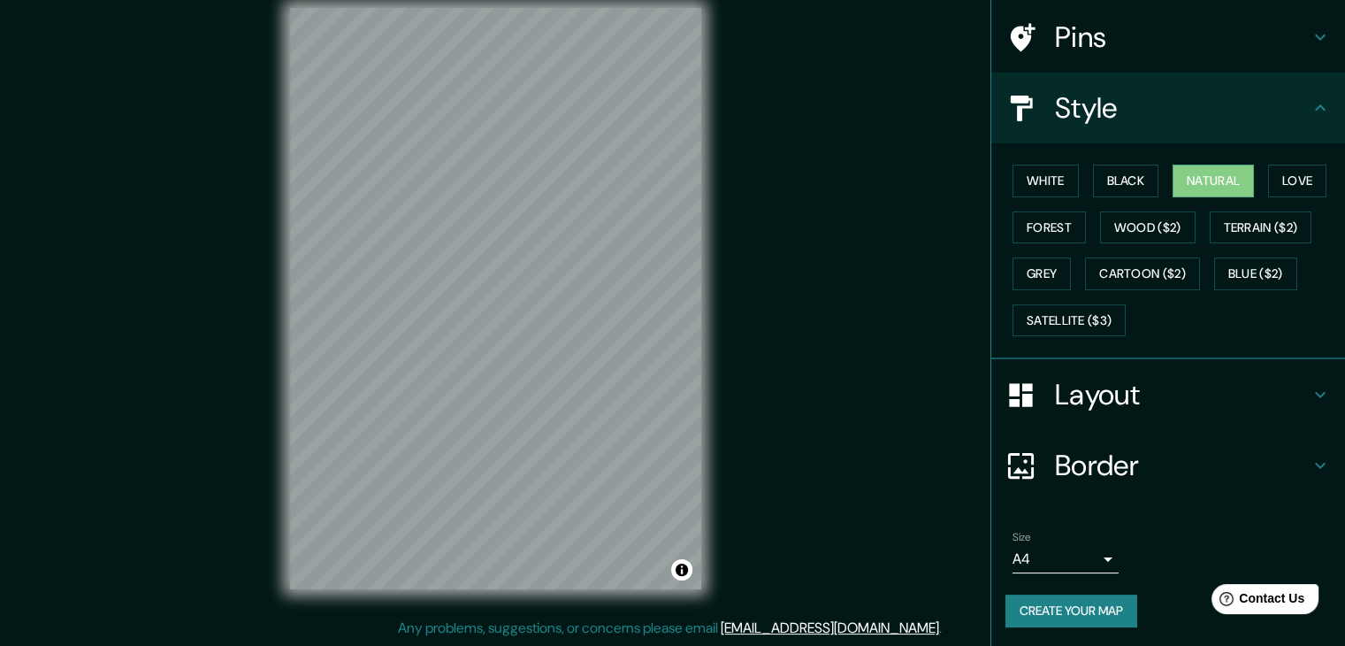
drag, startPoint x: 749, startPoint y: 273, endPoint x: 773, endPoint y: 325, distance: 56.6
click at [773, 325] on div "Mappin Location [GEOGRAPHIC_DATA] Pins Style White Black Natural Love Forest Wo…" at bounding box center [672, 313] width 1345 height 666
